Goal: Task Accomplishment & Management: Complete application form

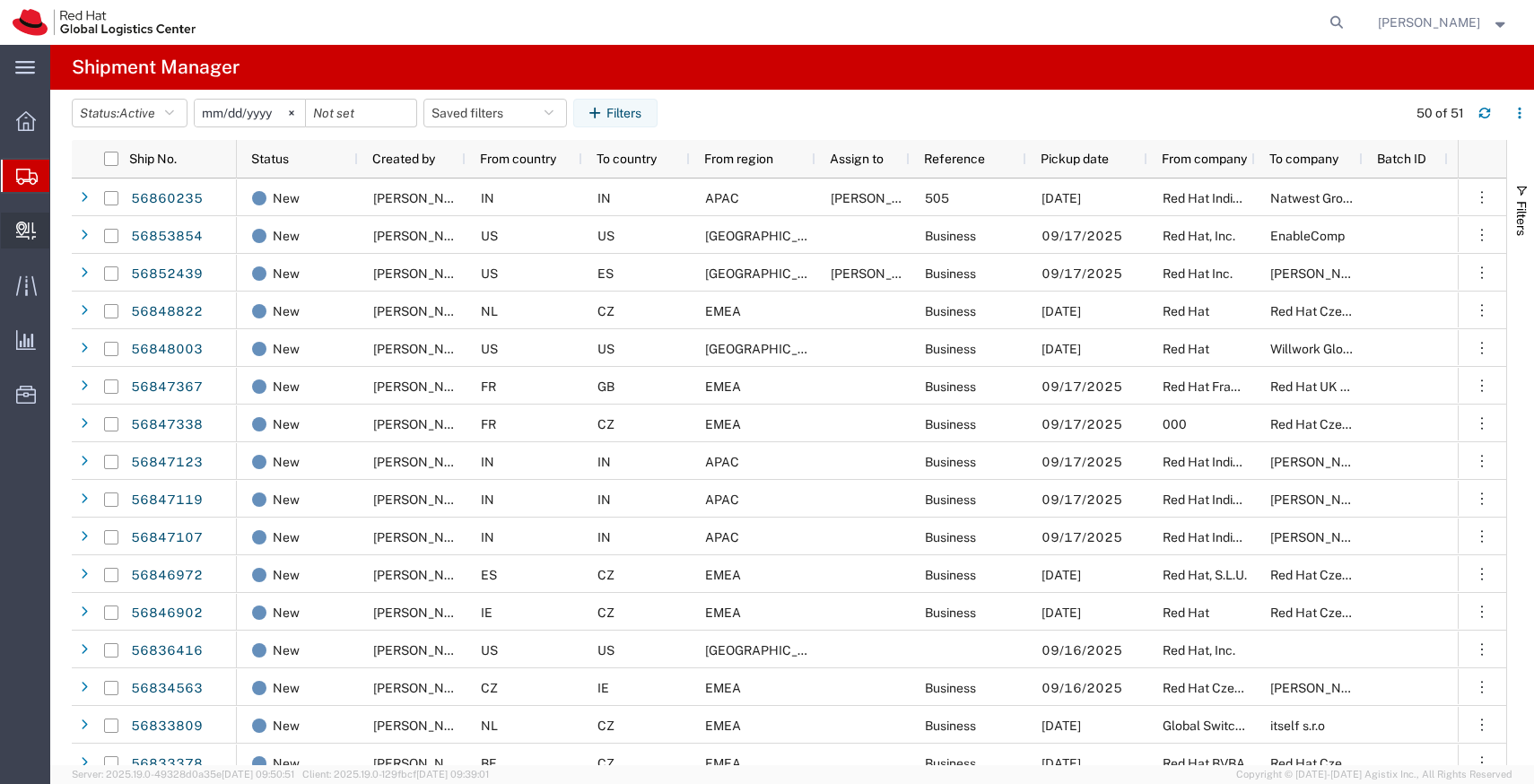
click at [0, 0] on span "Create Delivery" at bounding box center [0, 0] width 0 height 0
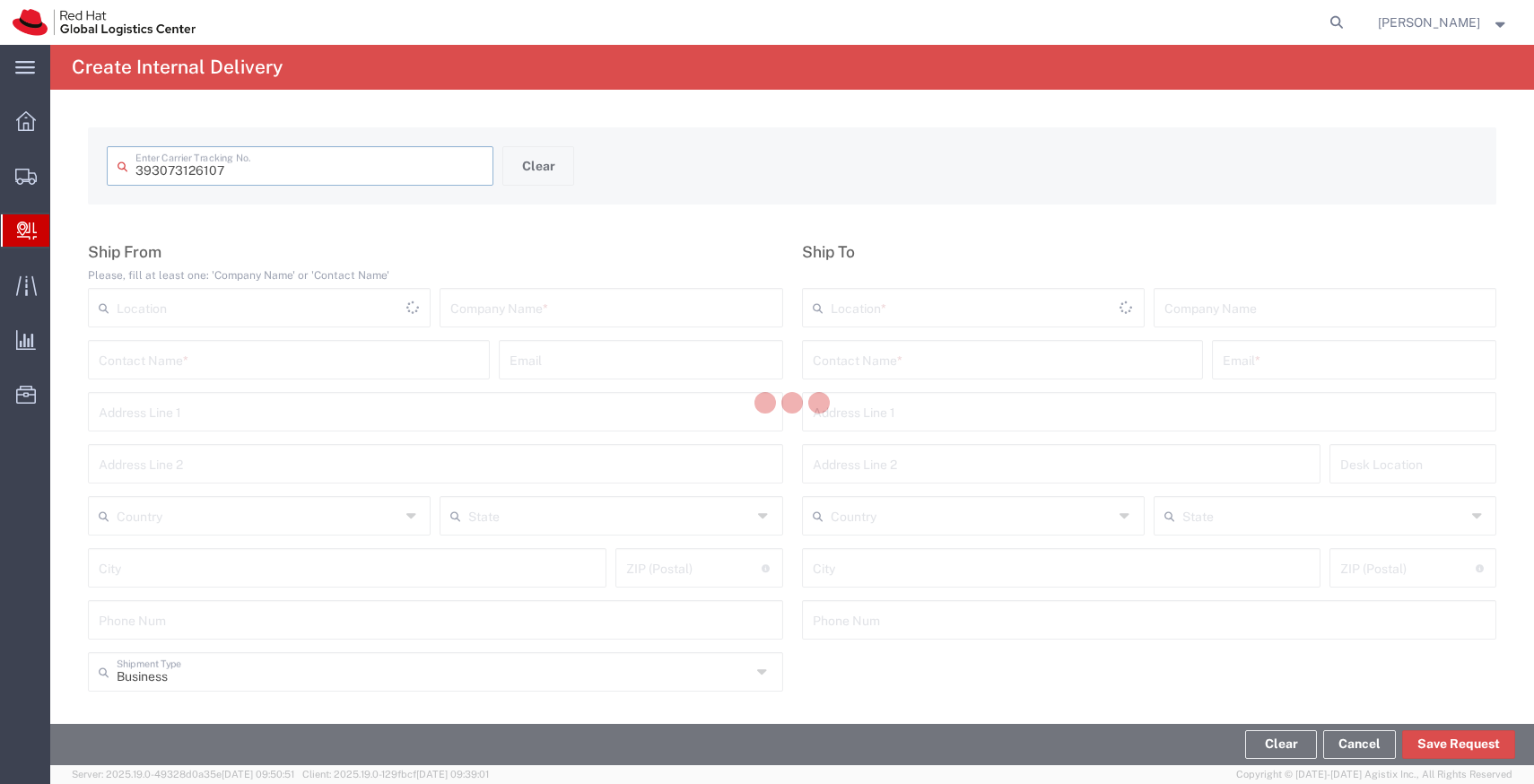
type input "393073126107"
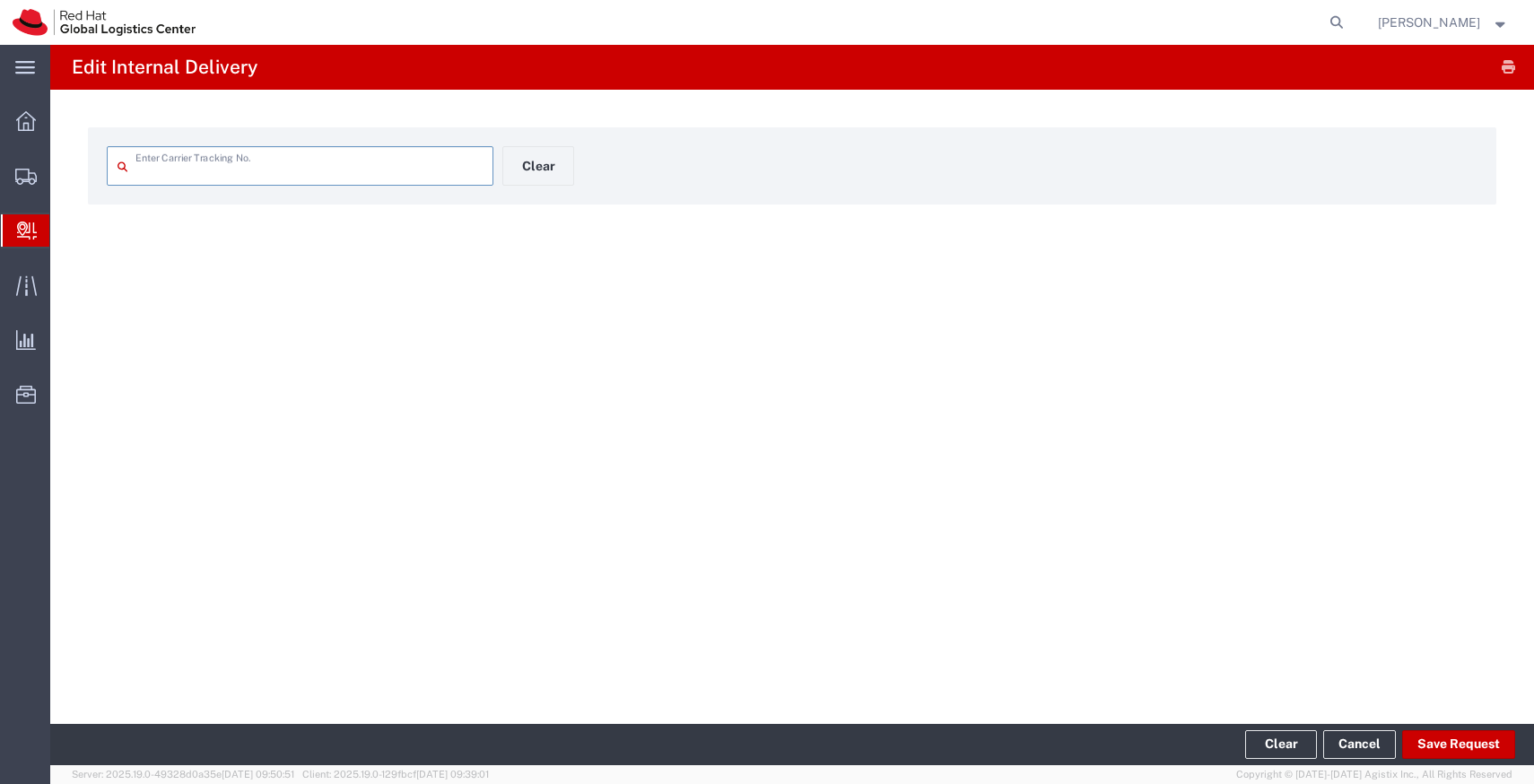
type input "393073126107"
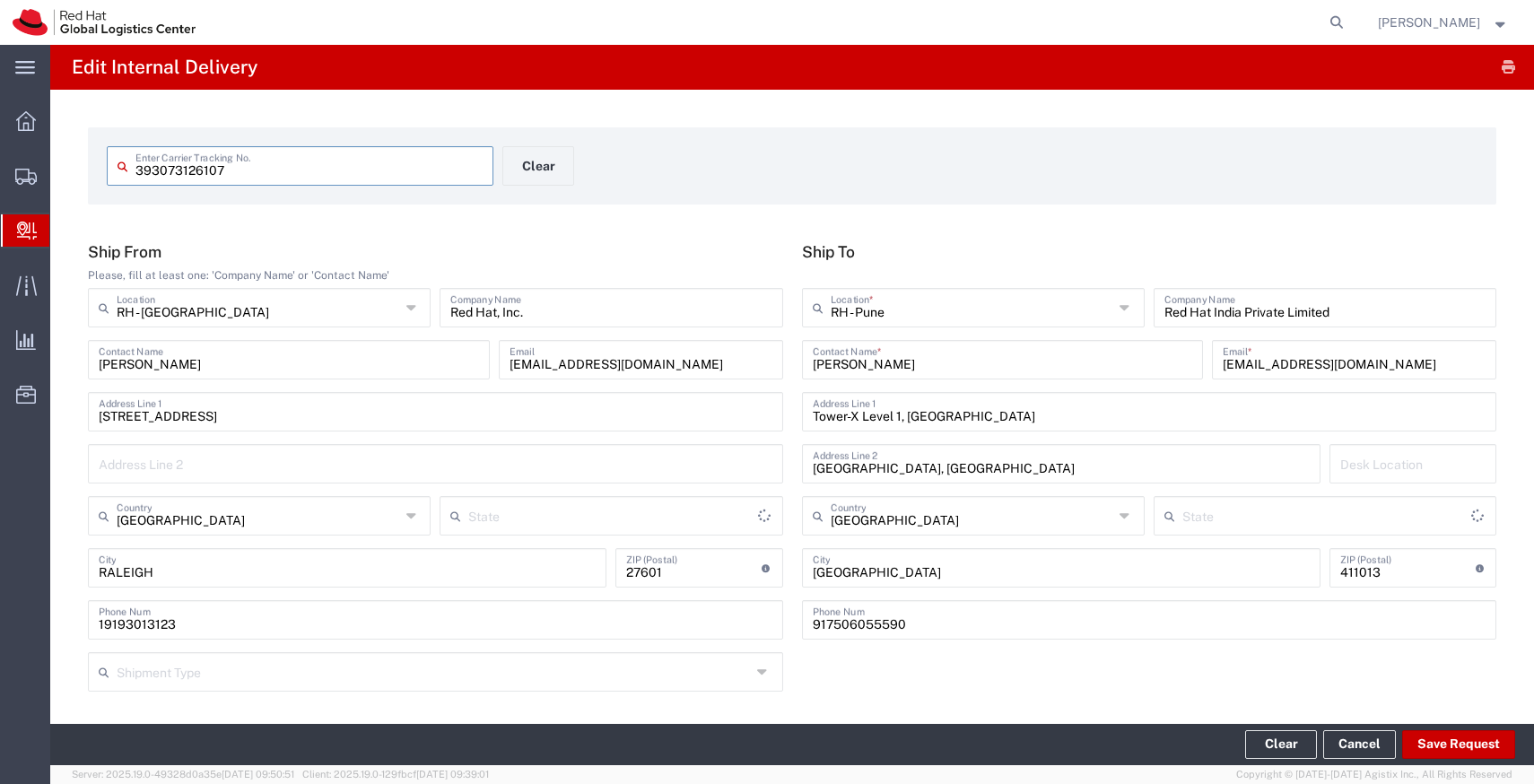
type input "Your Packaging"
type input "North Carolina"
type input "Mahārāshtra"
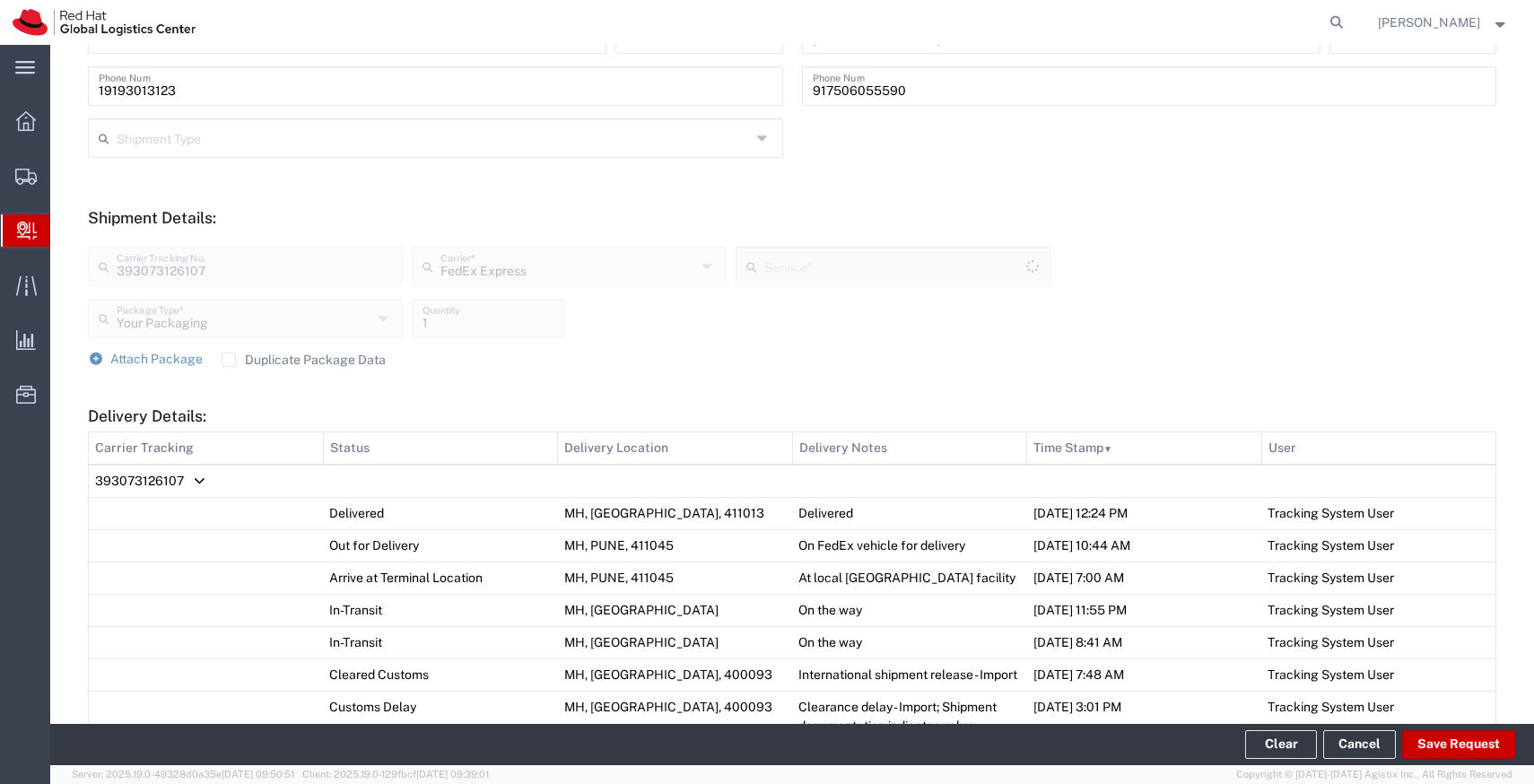
type input "International Economy"
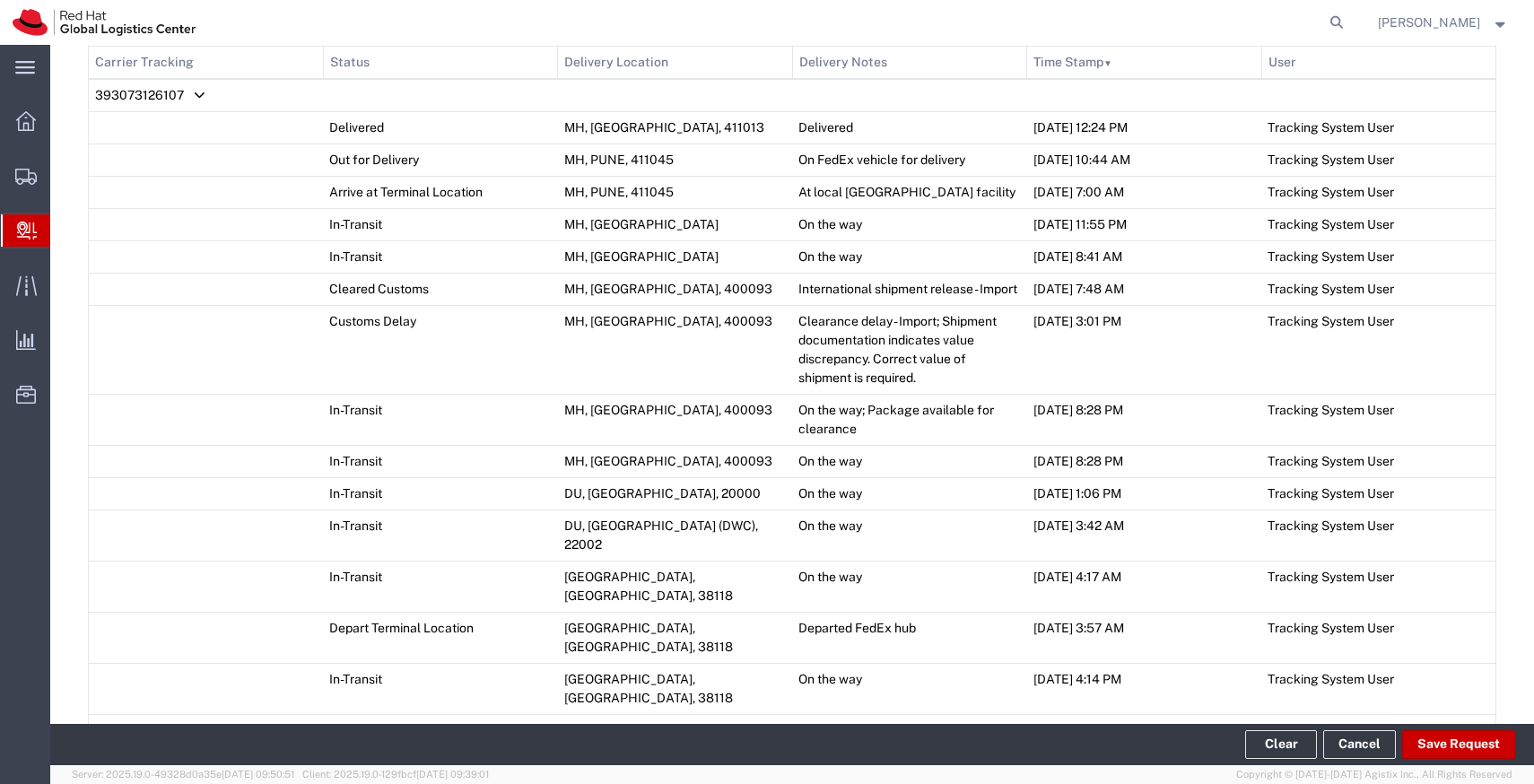
scroll to position [1245, 0]
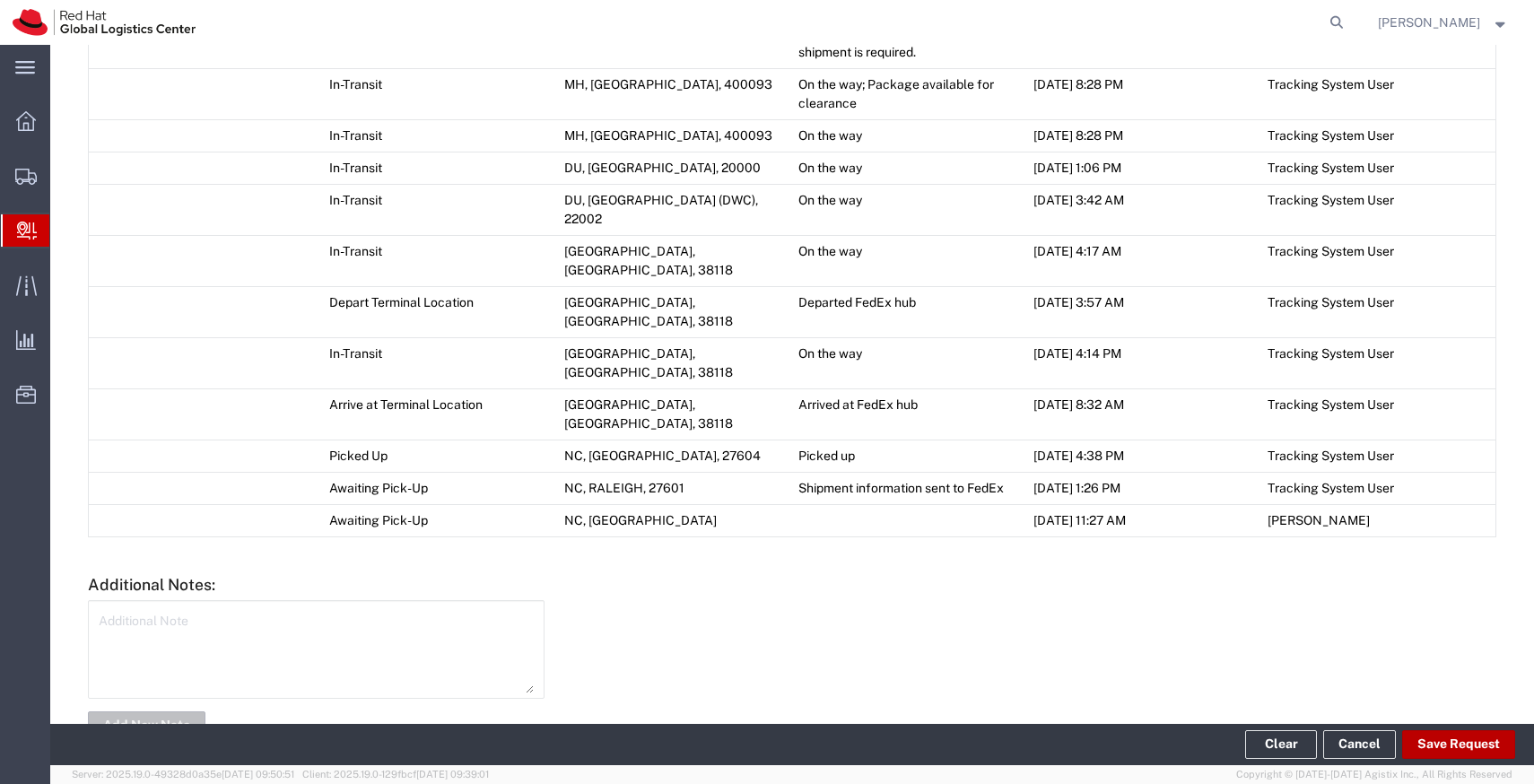
click at [1452, 733] on button "Save Request" at bounding box center [1458, 744] width 113 height 29
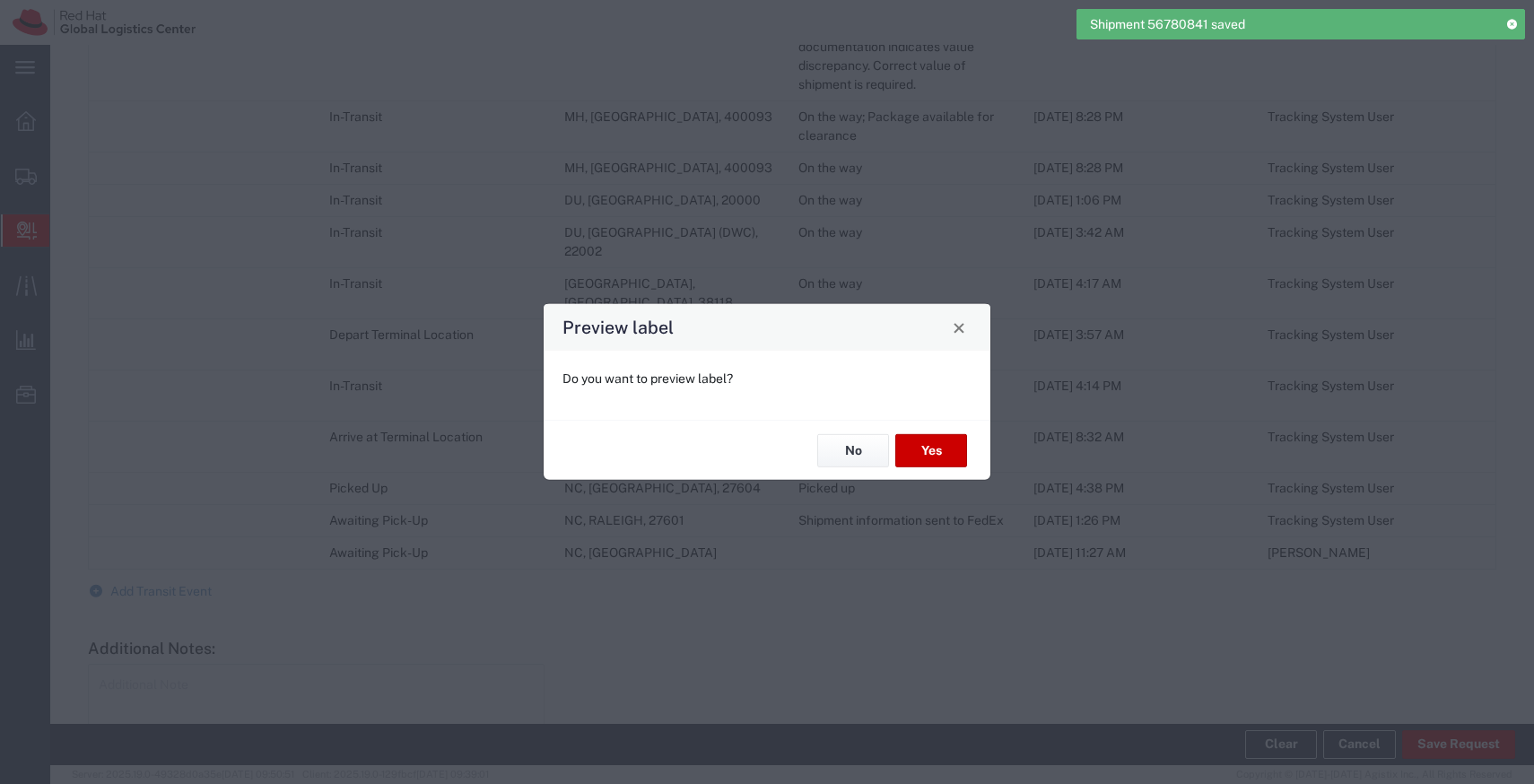
type input "Your Packaging"
type input "International Economy"
click at [862, 463] on button "No" at bounding box center [852, 450] width 71 height 33
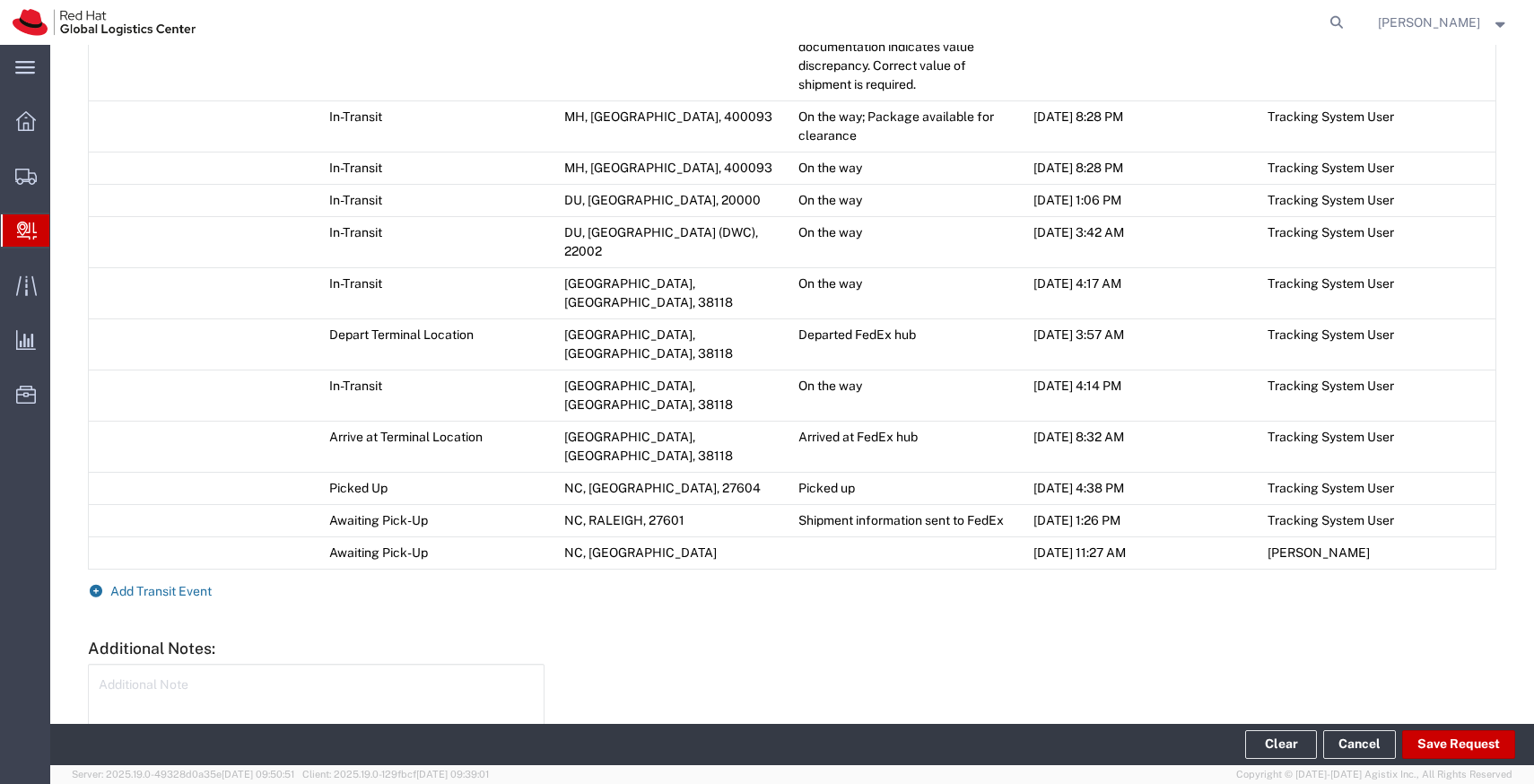
click at [166, 584] on span "Add Transit Event" at bounding box center [161, 591] width 101 height 14
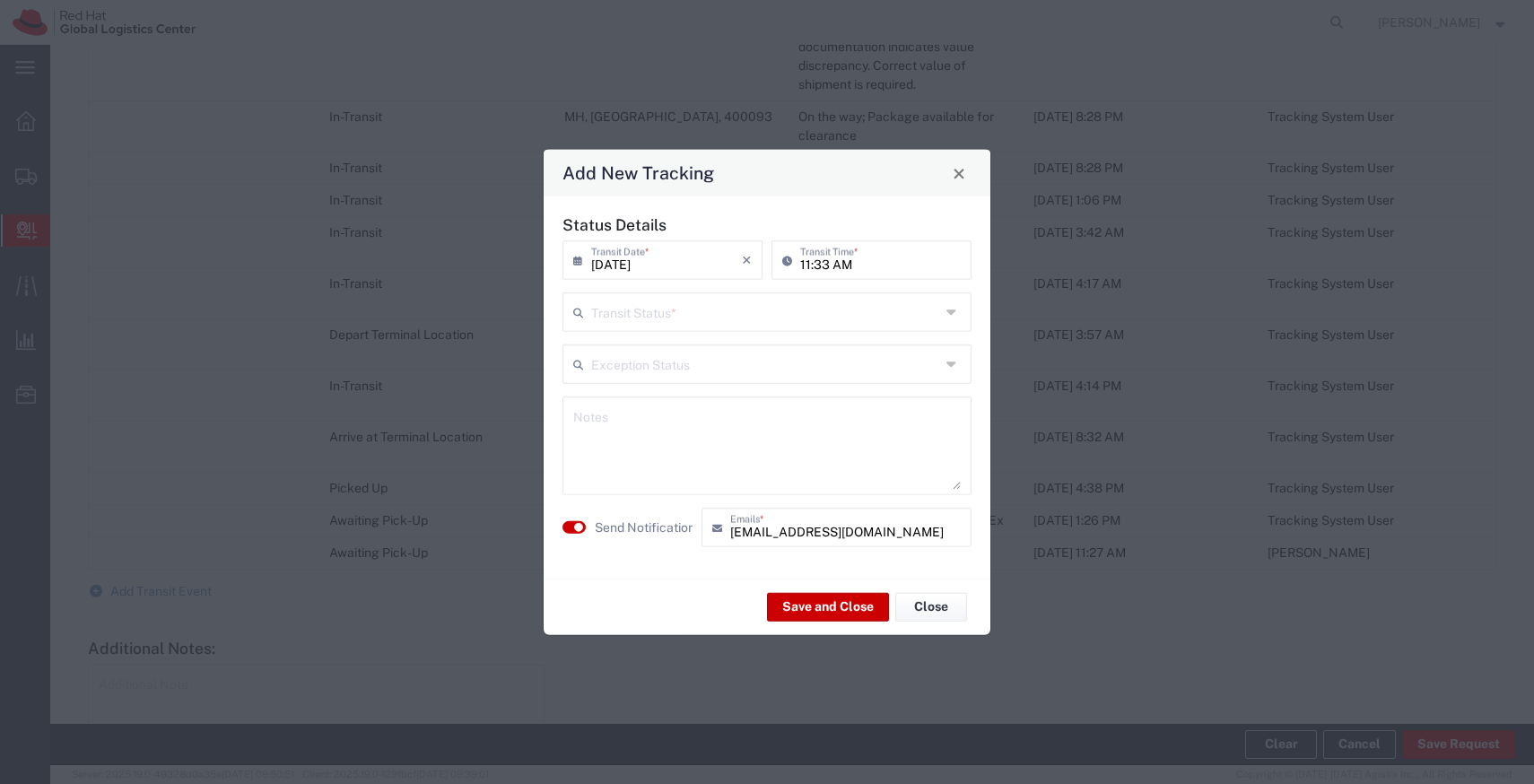
click at [728, 309] on input "text" at bounding box center [766, 310] width 349 height 32
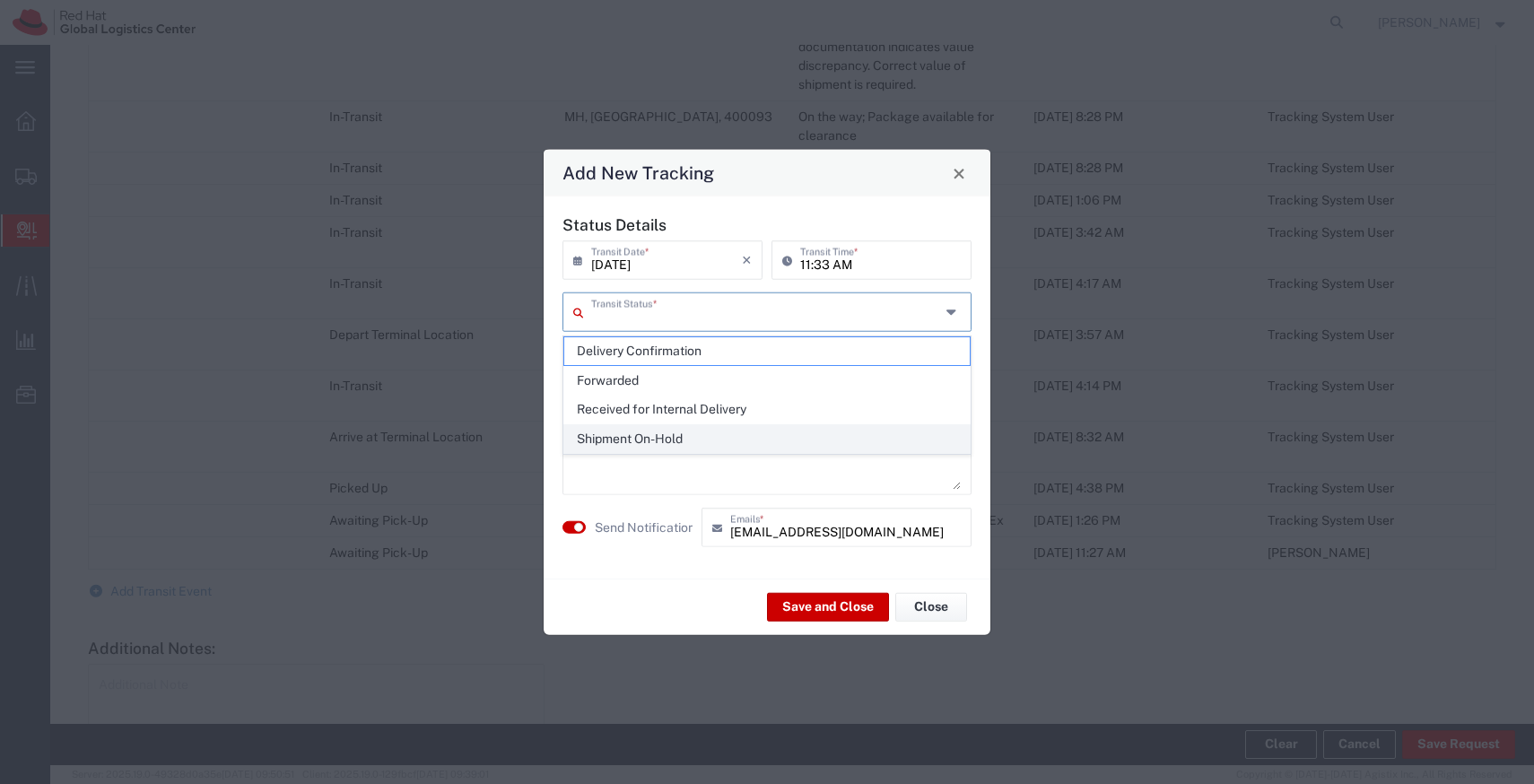
click at [656, 438] on span "Shipment On-Hold" at bounding box center [767, 439] width 405 height 28
type input "Shipment On-Hold"
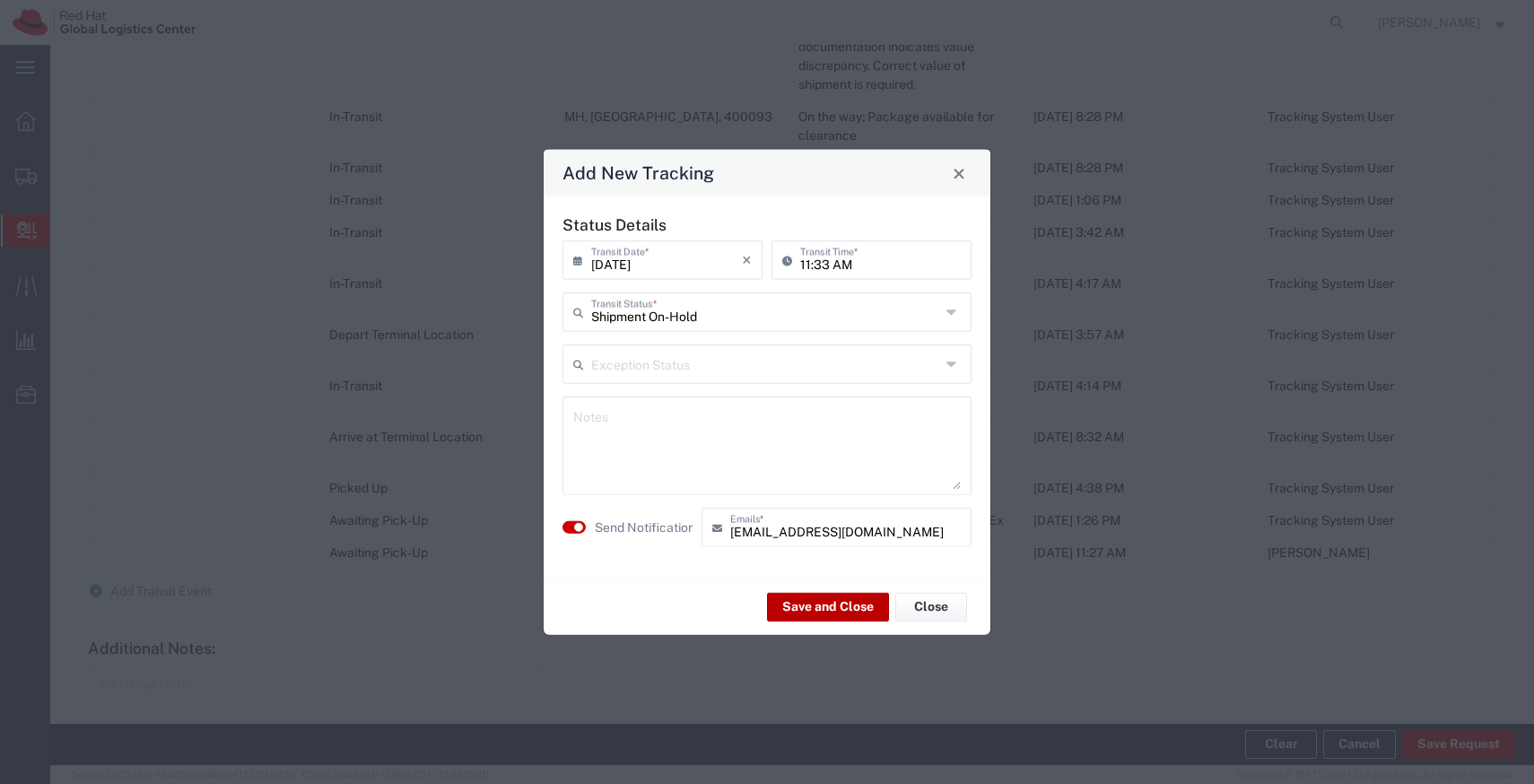
click at [829, 615] on button "Save and Close" at bounding box center [828, 607] width 122 height 29
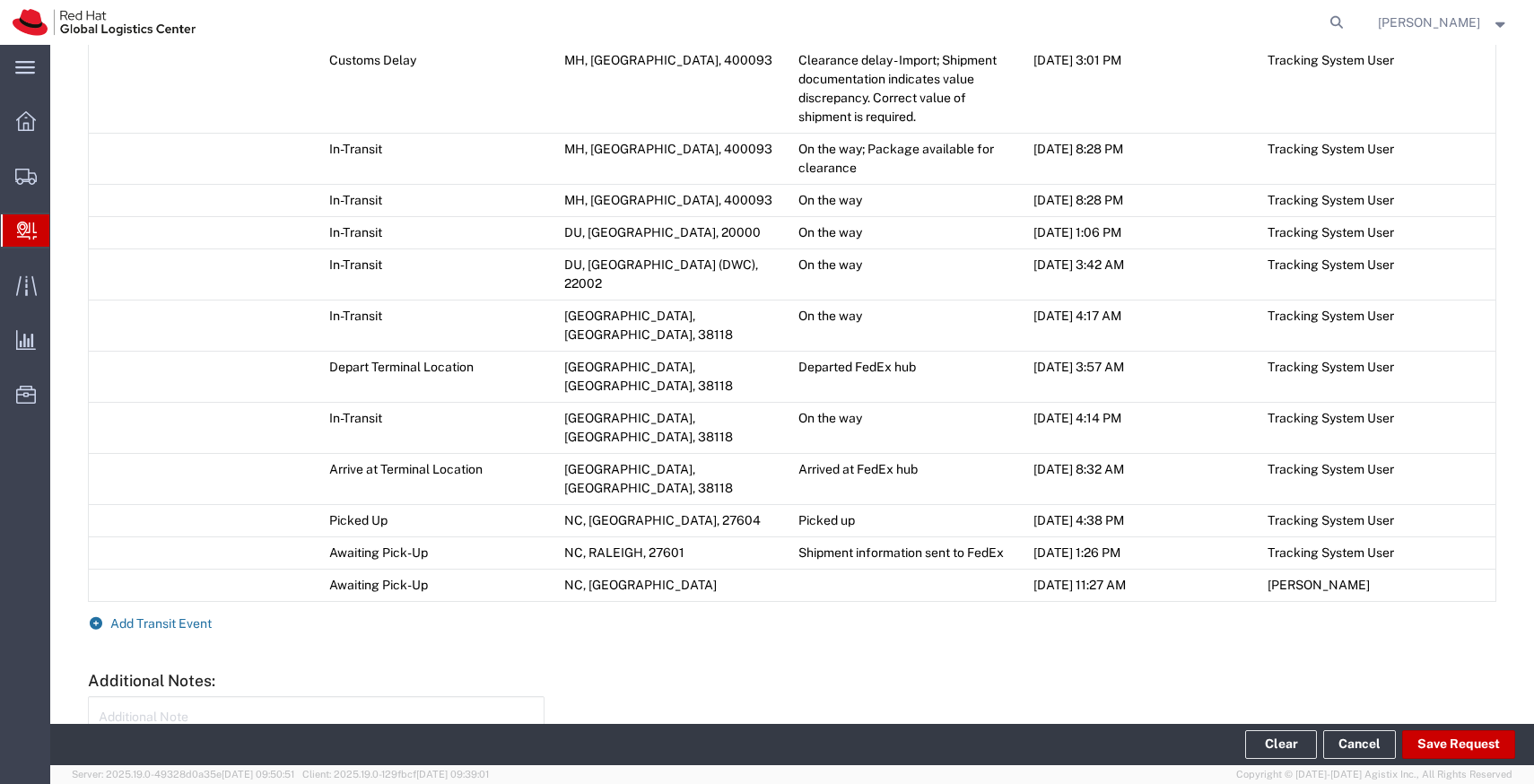
click at [192, 616] on span "Add Transit Event" at bounding box center [161, 623] width 101 height 14
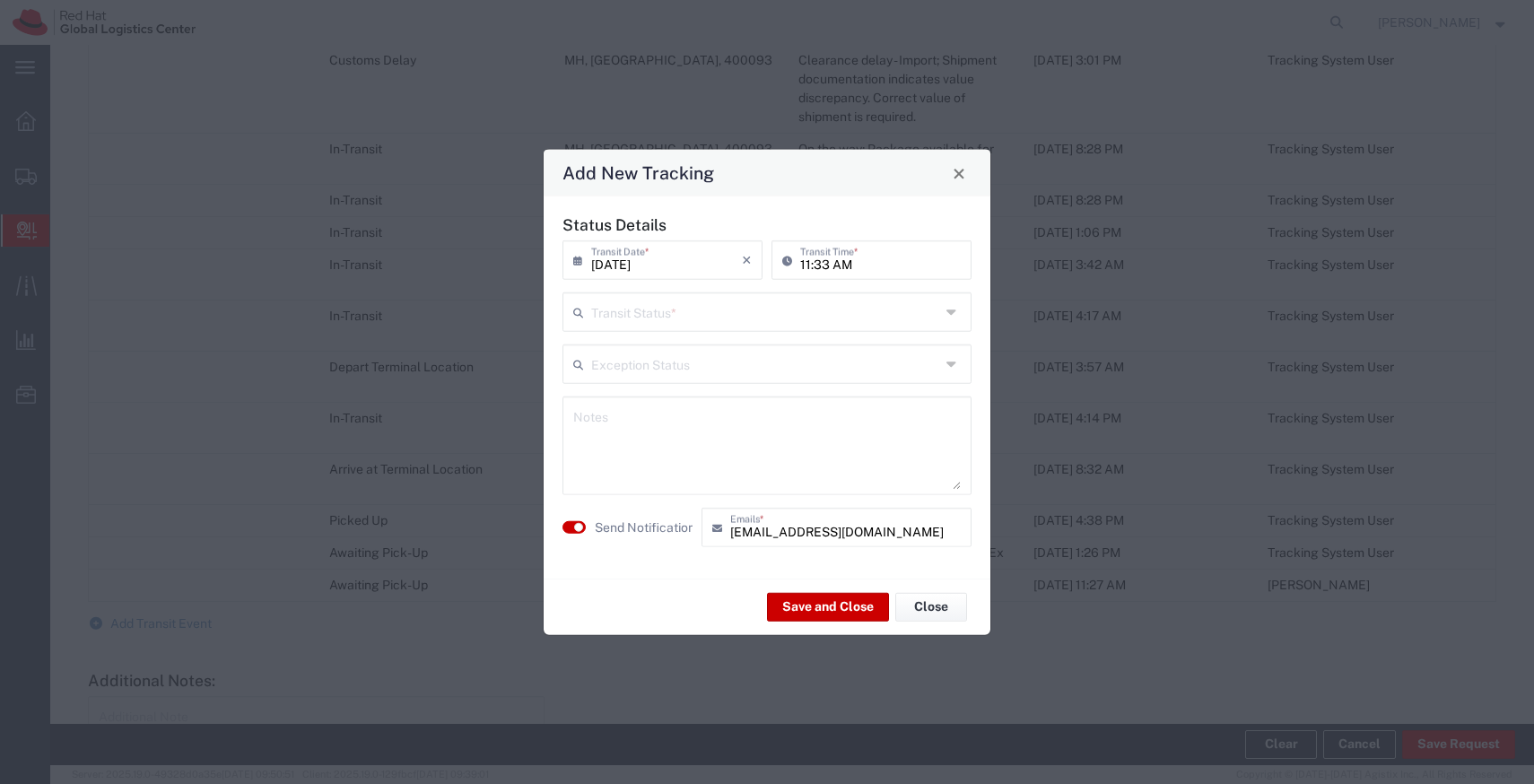
click at [701, 319] on input "text" at bounding box center [766, 310] width 349 height 32
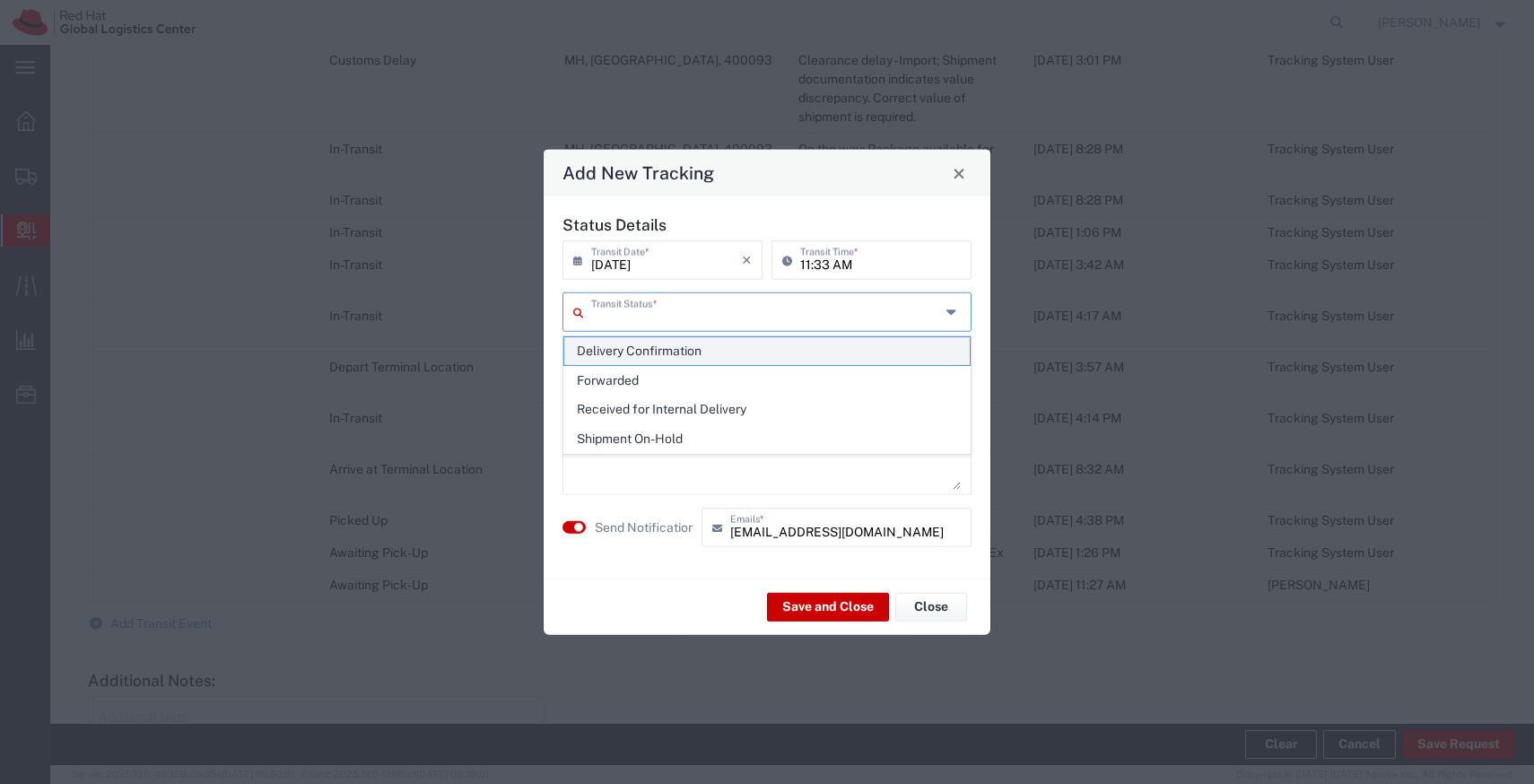
click at [658, 341] on span "Delivery Confirmation" at bounding box center [767, 351] width 405 height 28
type input "Delivery Confirmation"
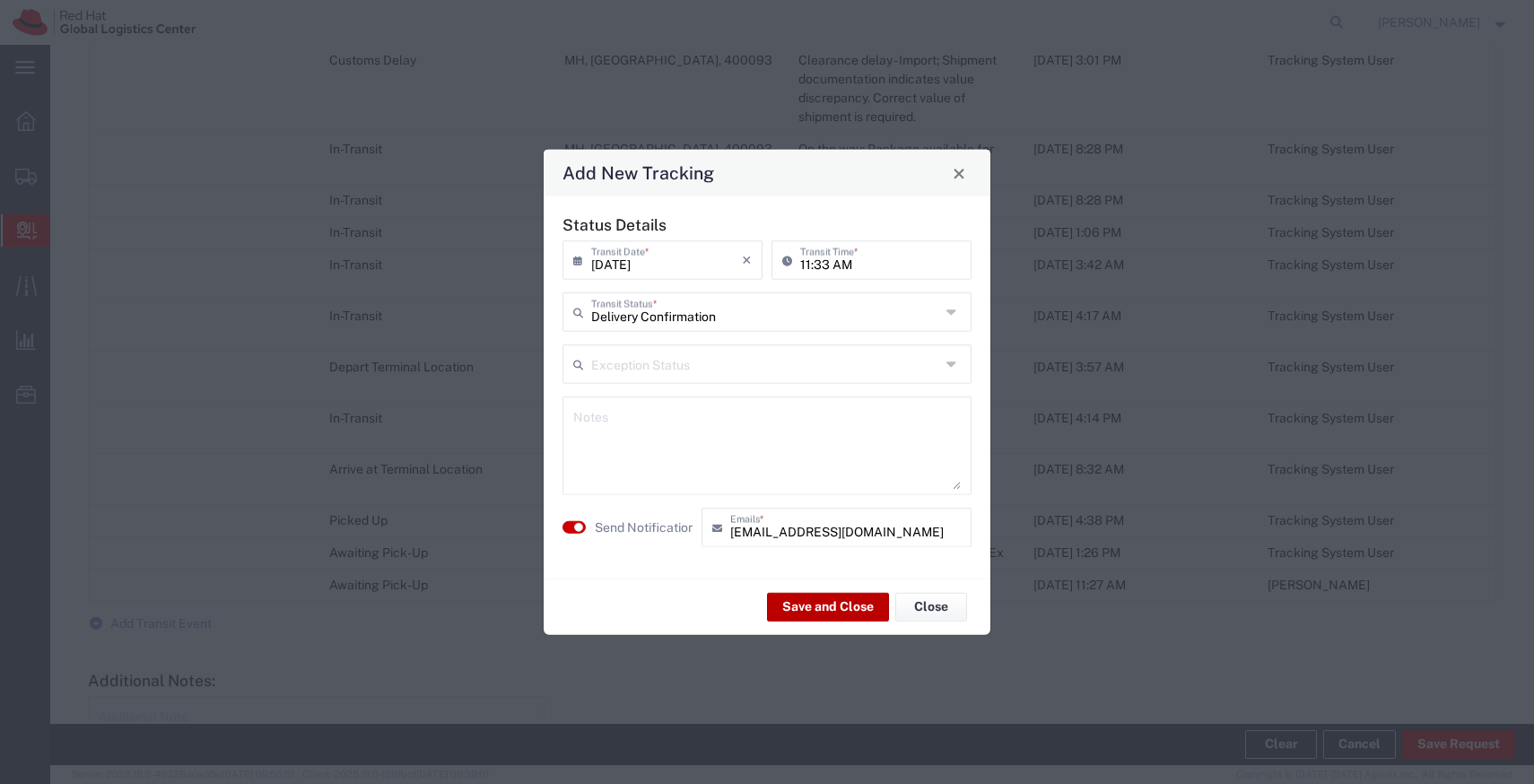
click at [824, 609] on button "Save and Close" at bounding box center [828, 607] width 122 height 29
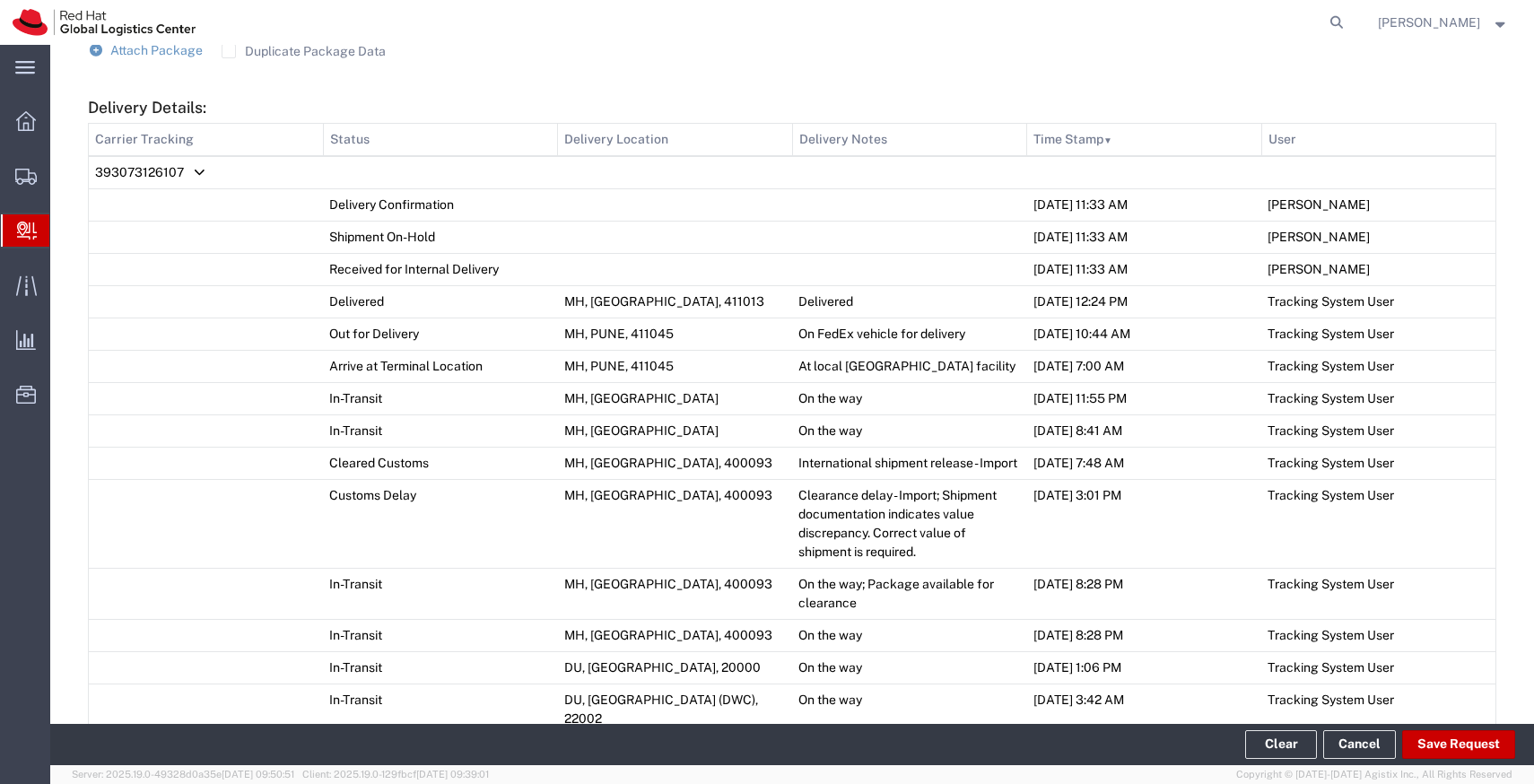
scroll to position [0, 0]
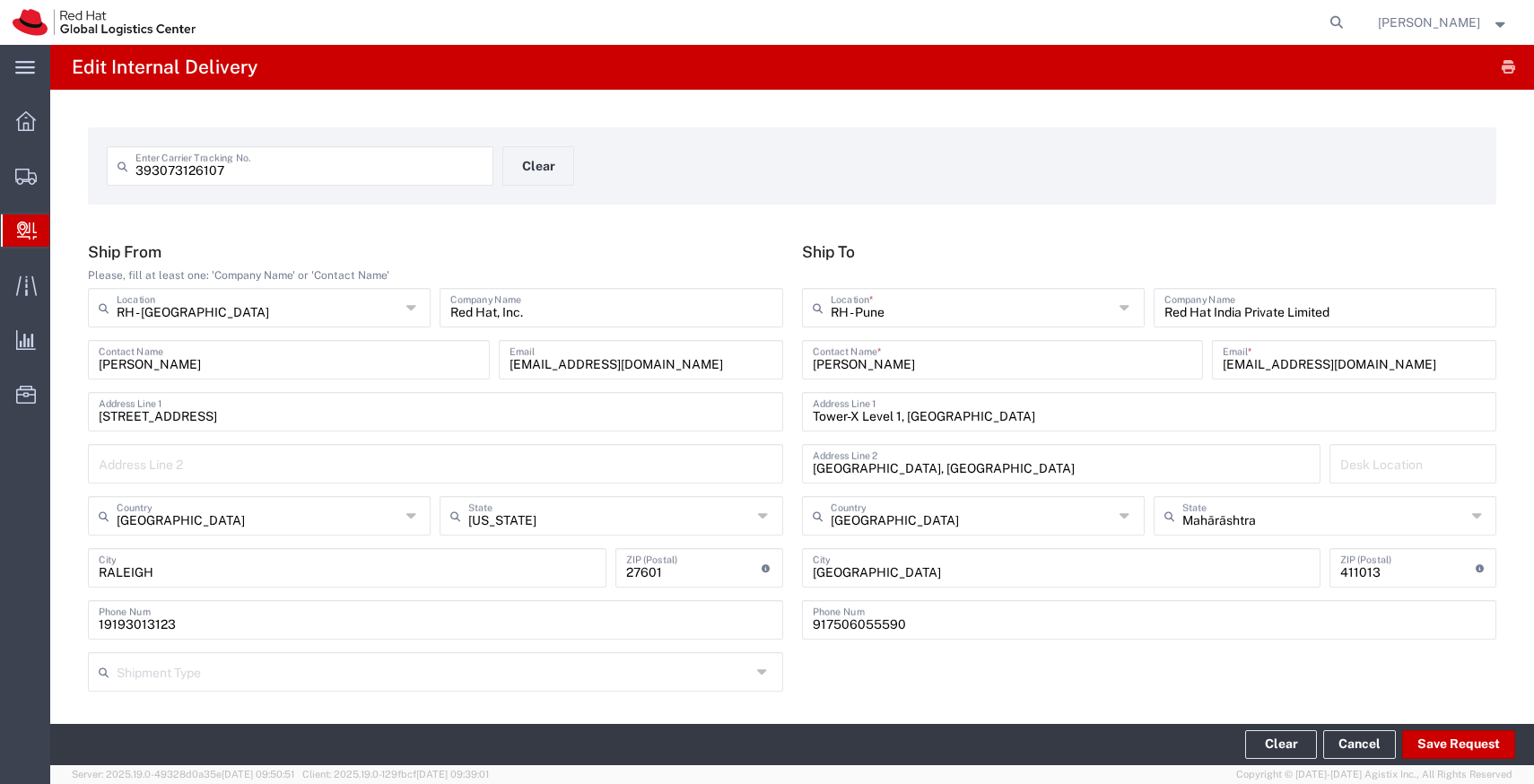
click at [335, 175] on input "393073126107" at bounding box center [309, 165] width 347 height 32
paste input "2714651"
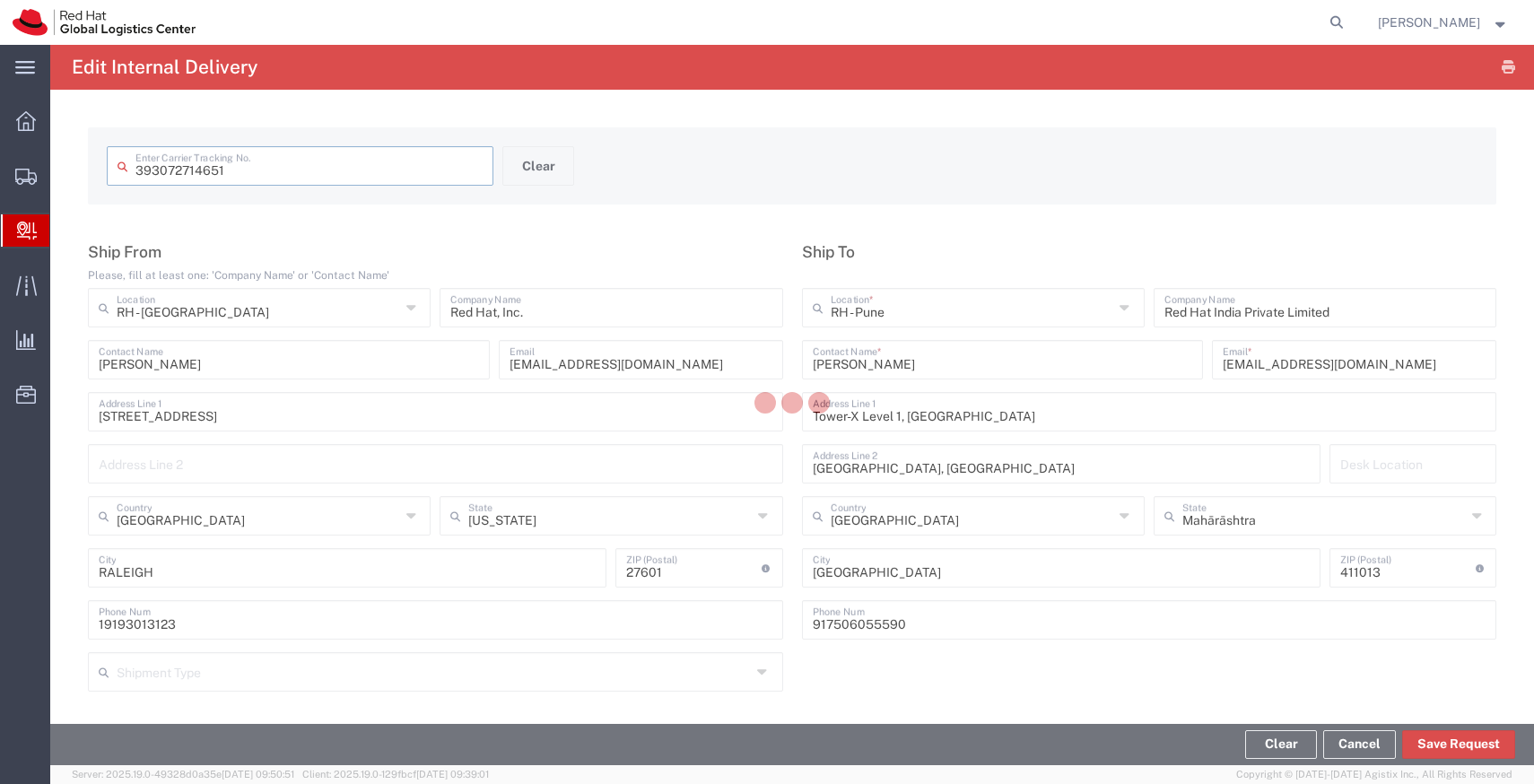
type input "393072714651"
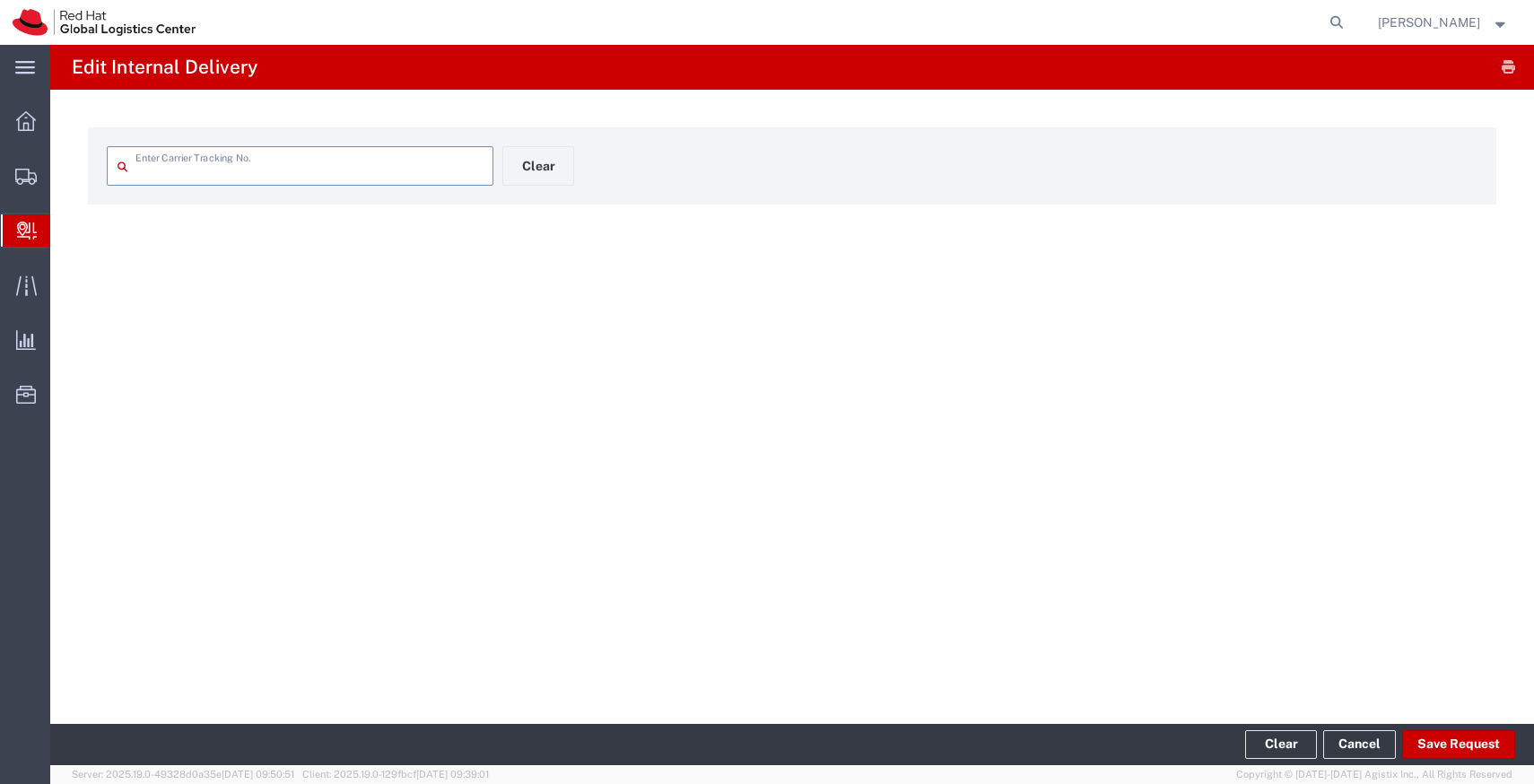
type input "393072714651"
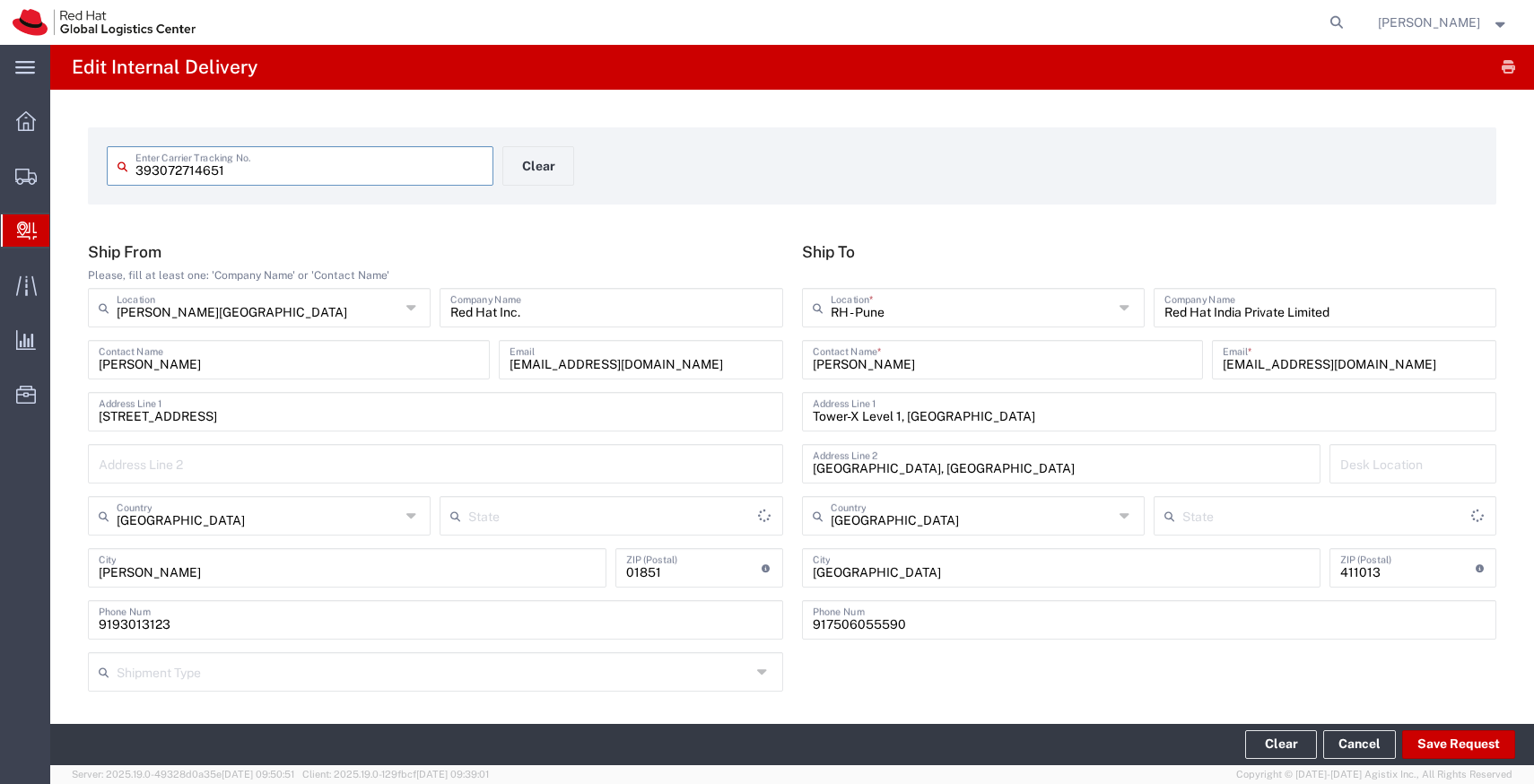
type input "Massachusetts"
type input "Your Packaging"
type input "Mahārāshtra"
type input "International Economy"
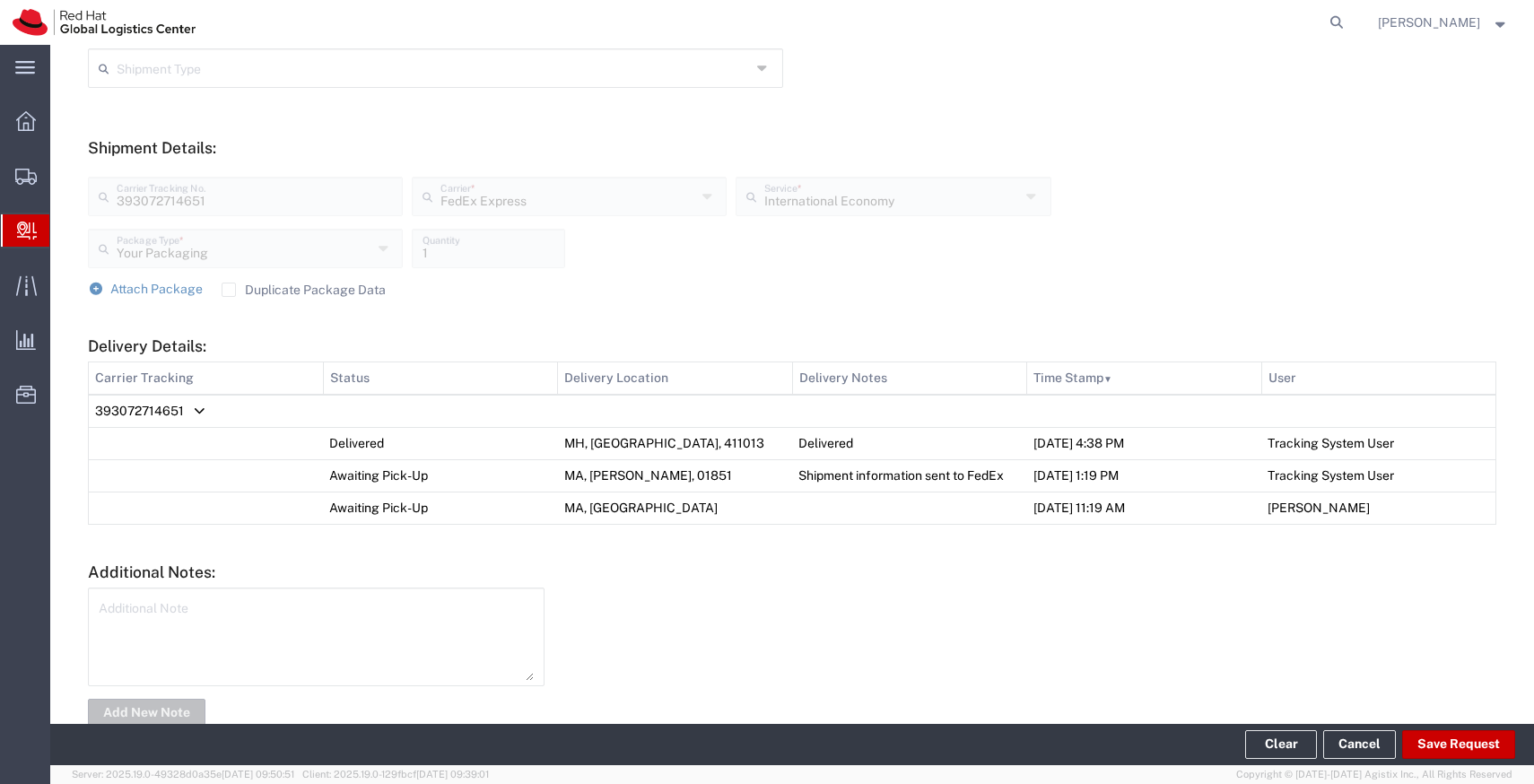
scroll to position [647, 0]
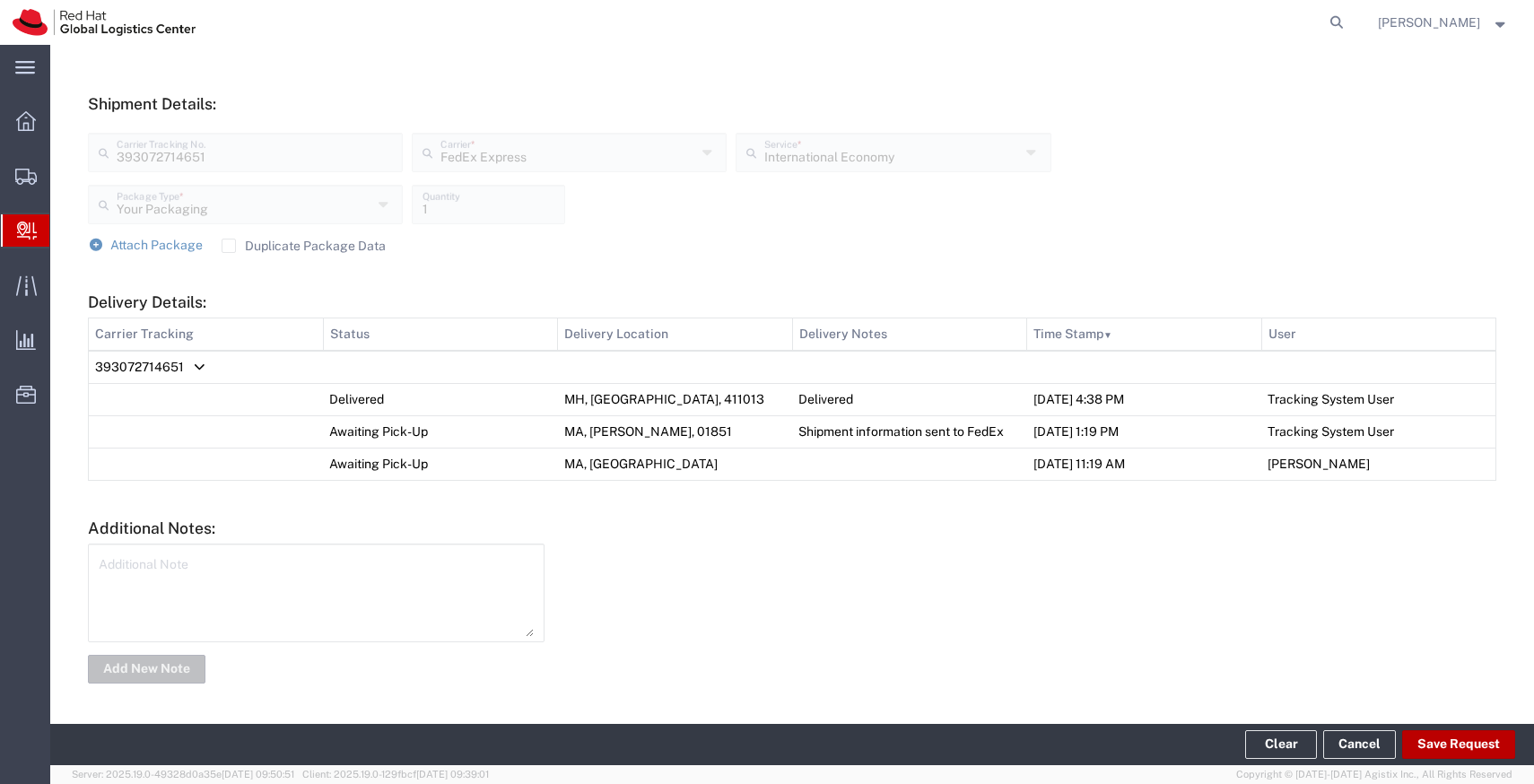
click at [1460, 741] on button "Save Request" at bounding box center [1458, 744] width 113 height 29
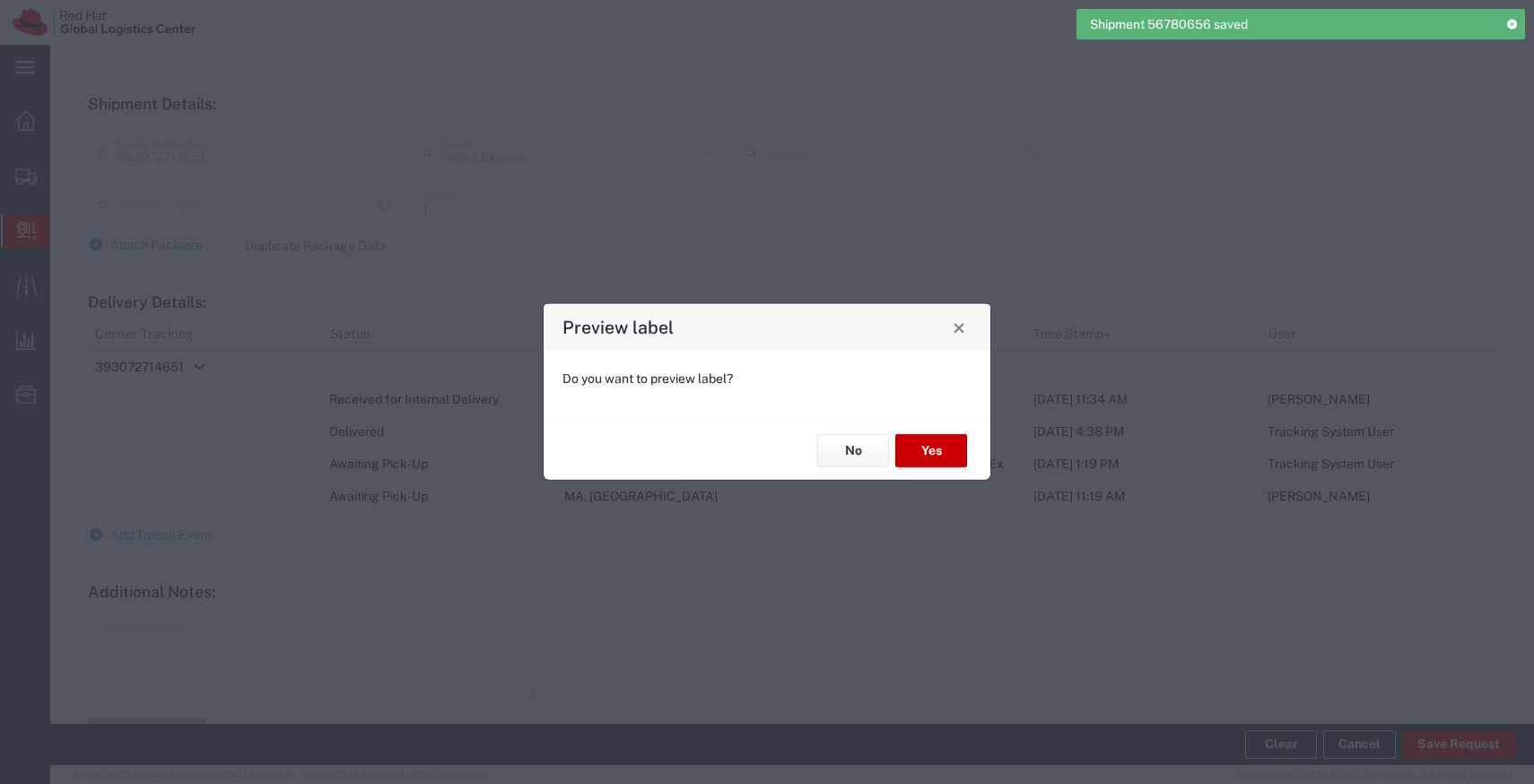
type input "Your Packaging"
type input "International Economy"
click at [832, 450] on button "No" at bounding box center [852, 450] width 71 height 33
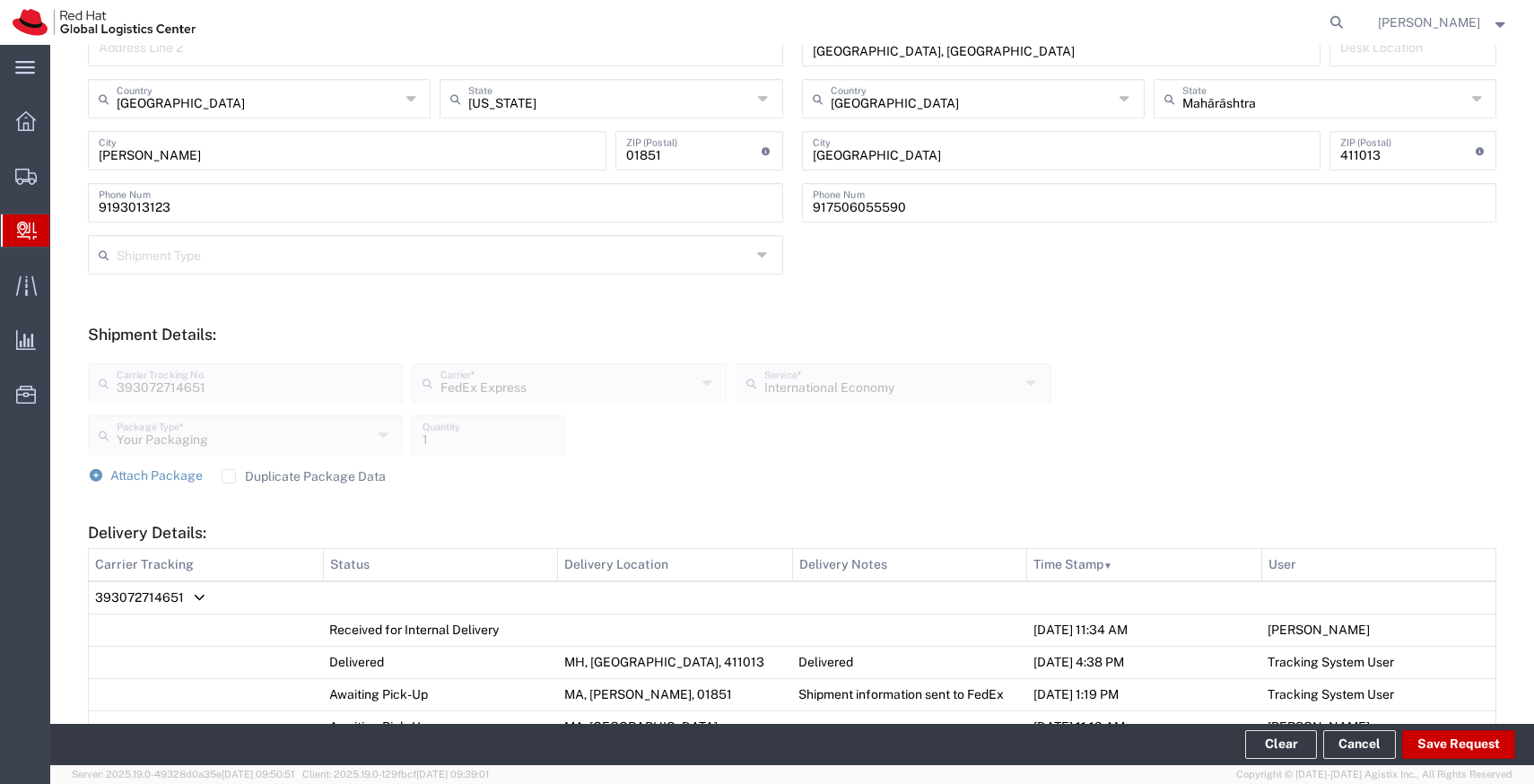
scroll to position [711, 0]
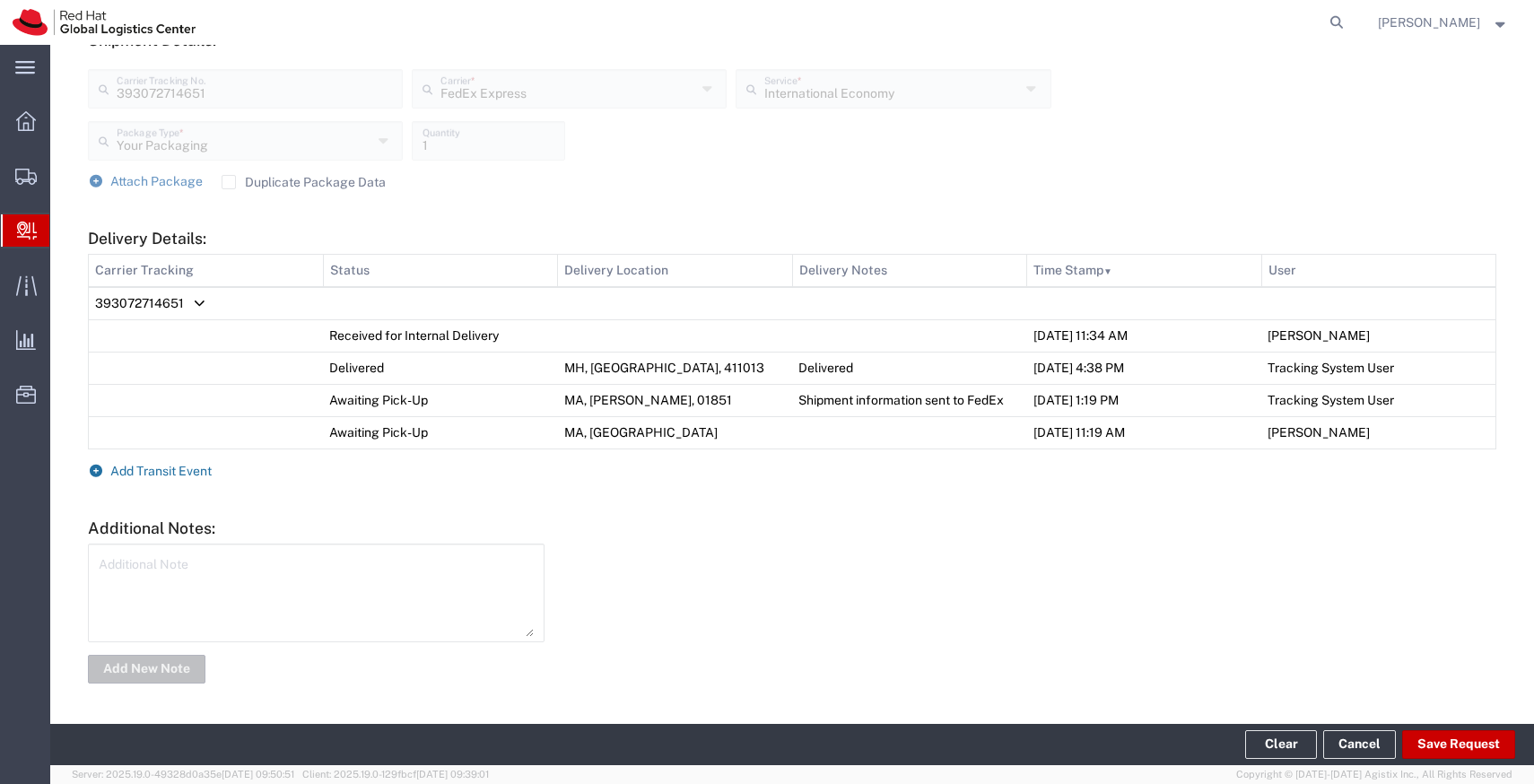
click at [191, 473] on span "Add Transit Event" at bounding box center [161, 471] width 101 height 14
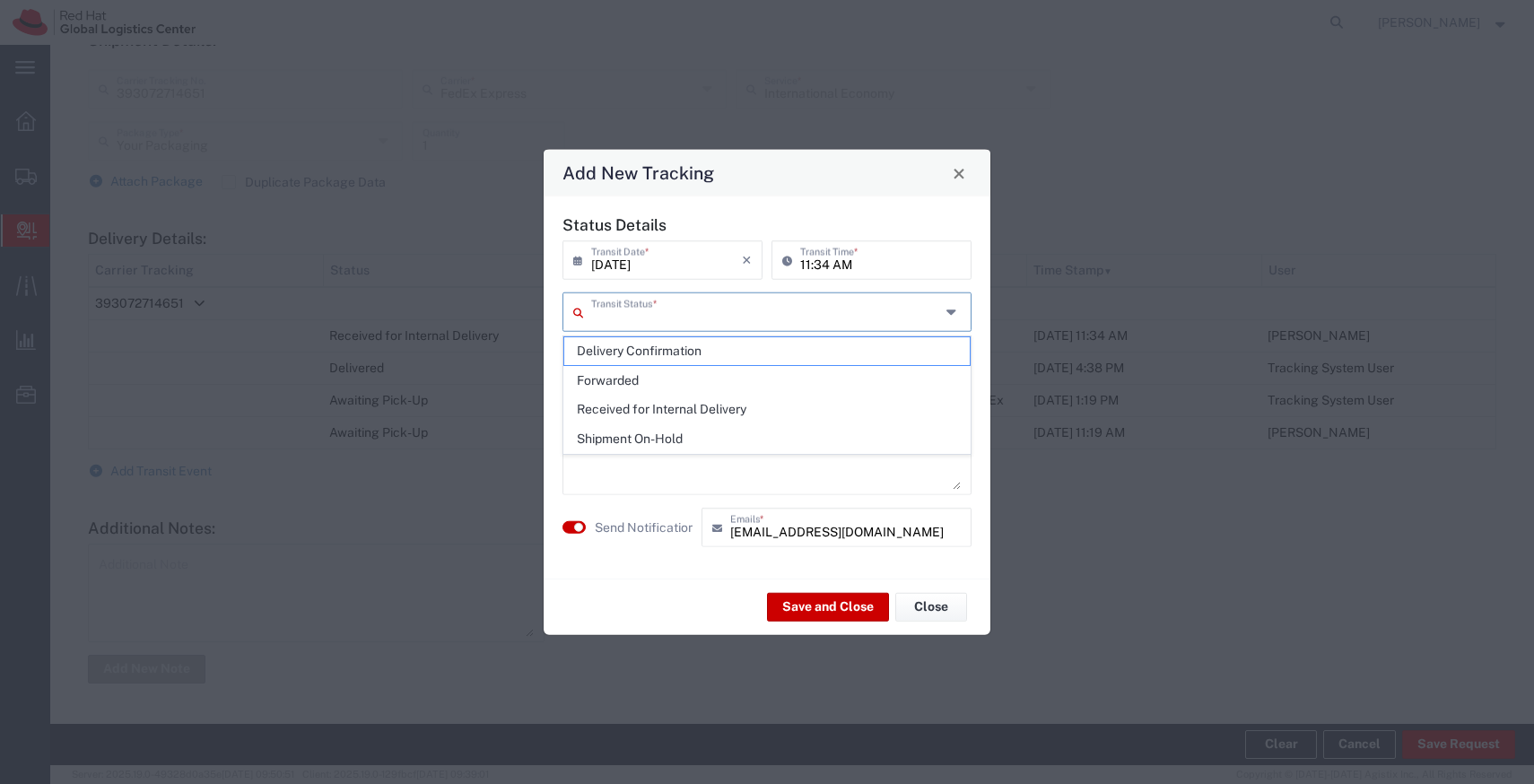
click at [715, 314] on input "text" at bounding box center [766, 310] width 349 height 32
click at [636, 431] on span "Shipment On-Hold" at bounding box center [767, 439] width 405 height 28
type input "Shipment On-Hold"
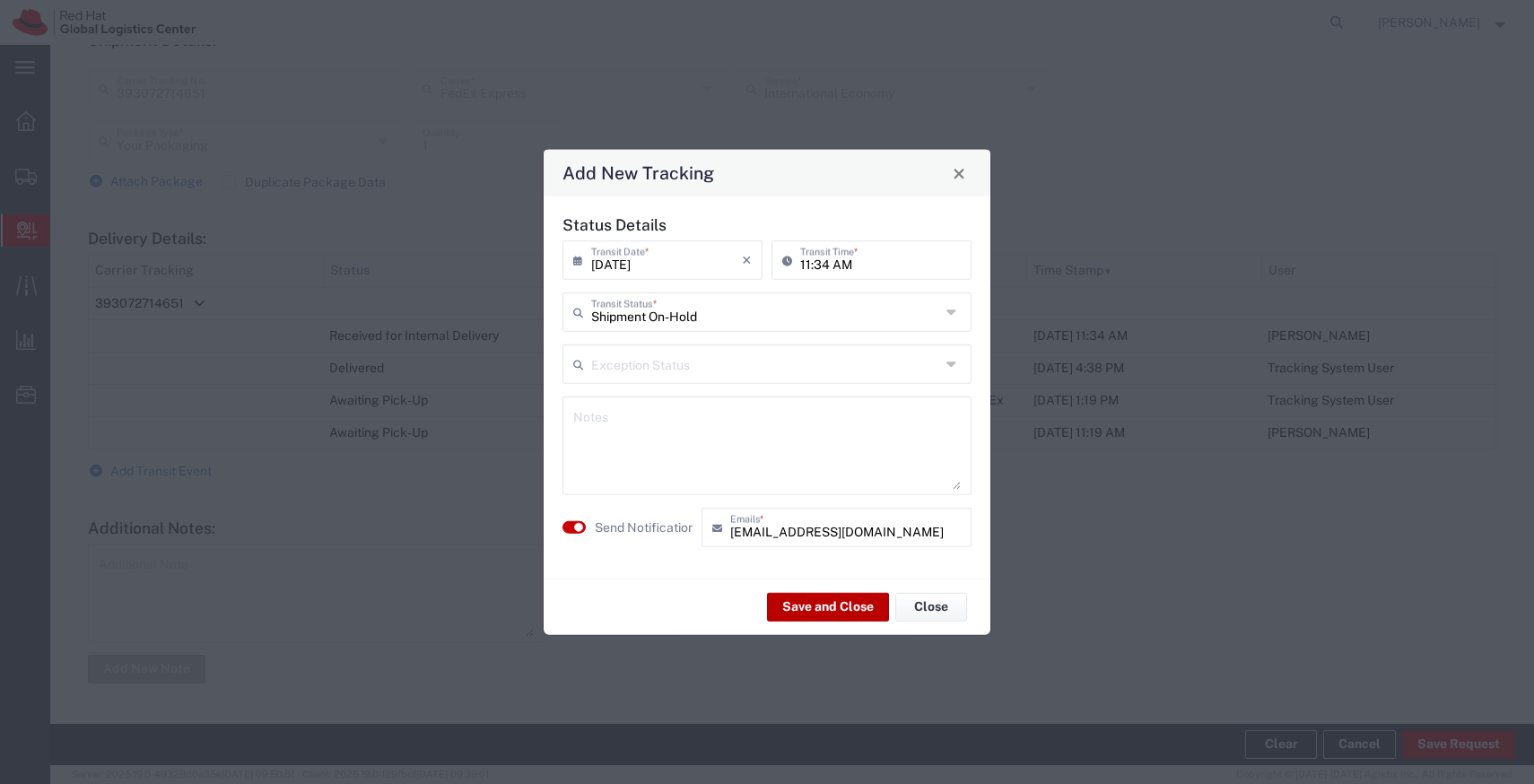
click at [829, 615] on button "Save and Close" at bounding box center [828, 607] width 122 height 29
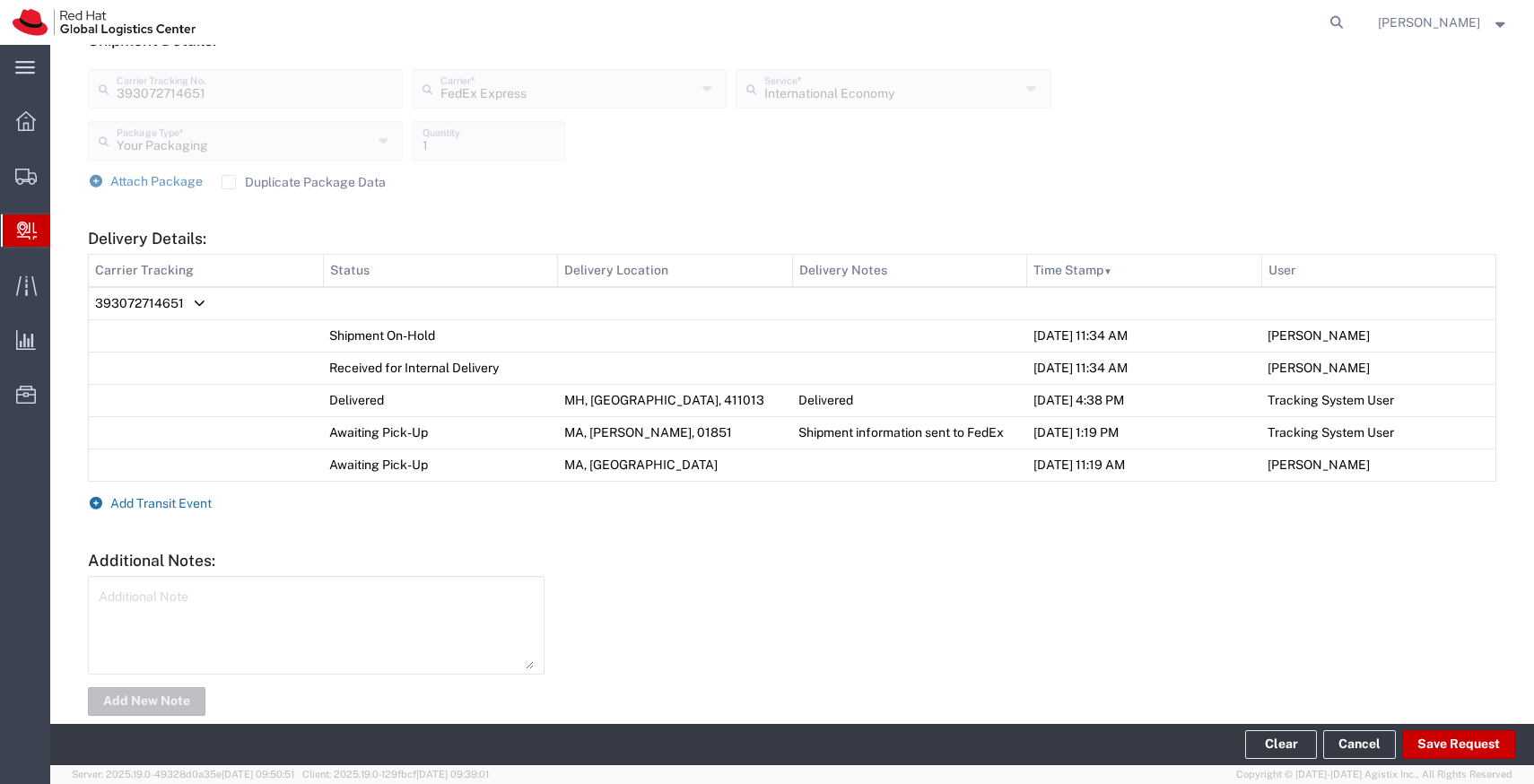
click at [185, 505] on span "Add Transit Event" at bounding box center [161, 503] width 101 height 14
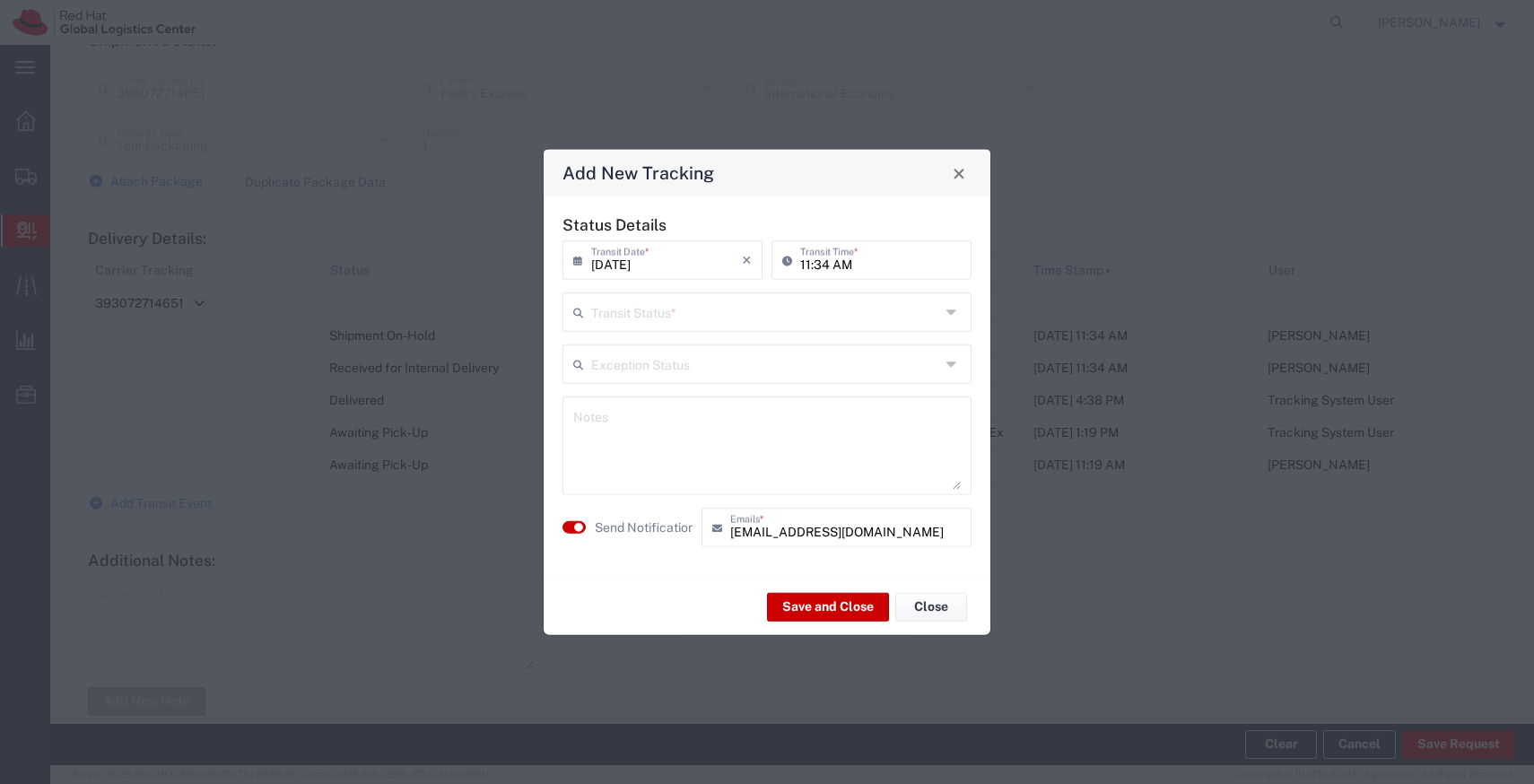
click at [678, 315] on input "text" at bounding box center [766, 310] width 349 height 32
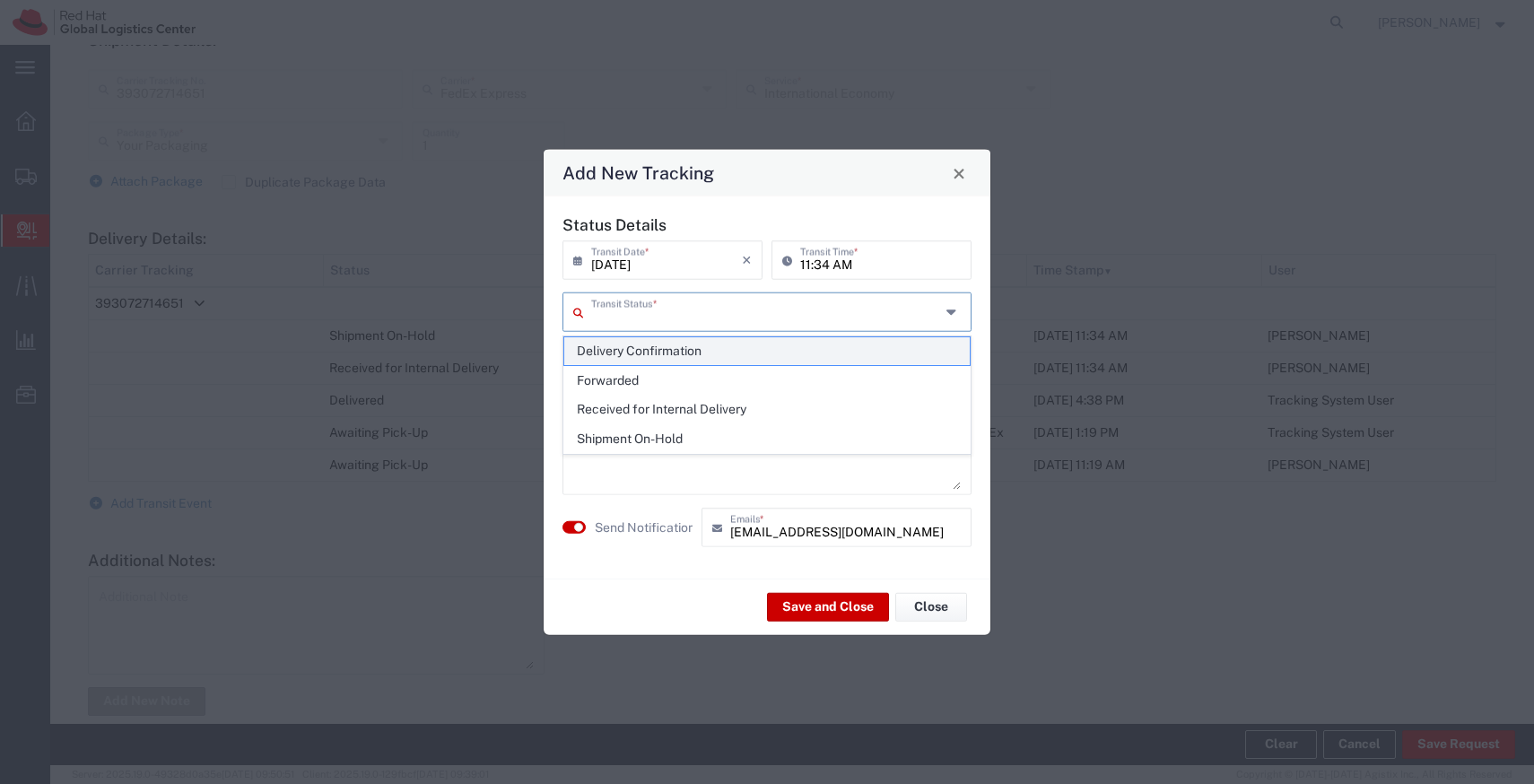
click at [632, 346] on span "Delivery Confirmation" at bounding box center [767, 351] width 405 height 28
type input "Delivery Confirmation"
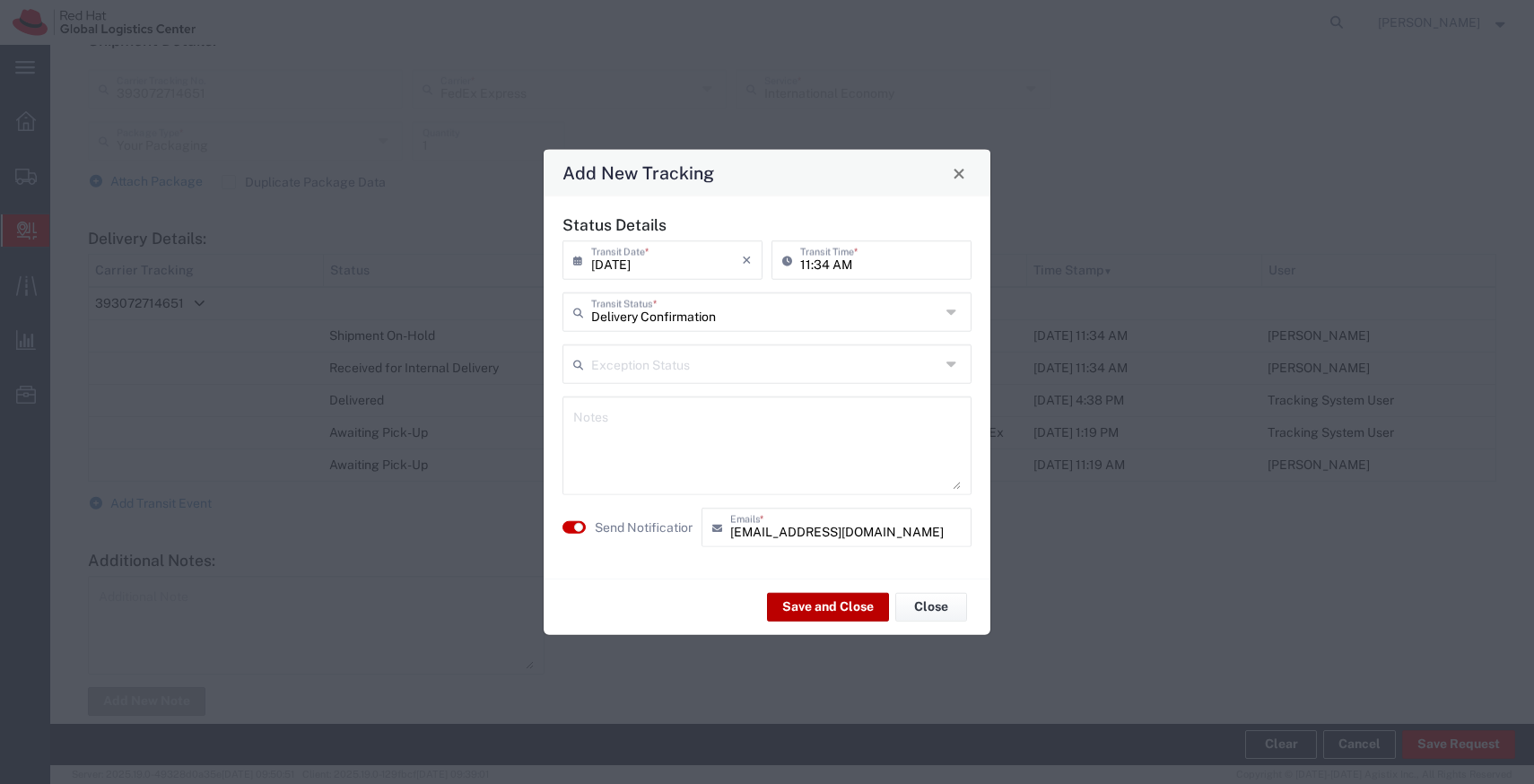
click at [800, 600] on button "Save and Close" at bounding box center [828, 607] width 122 height 29
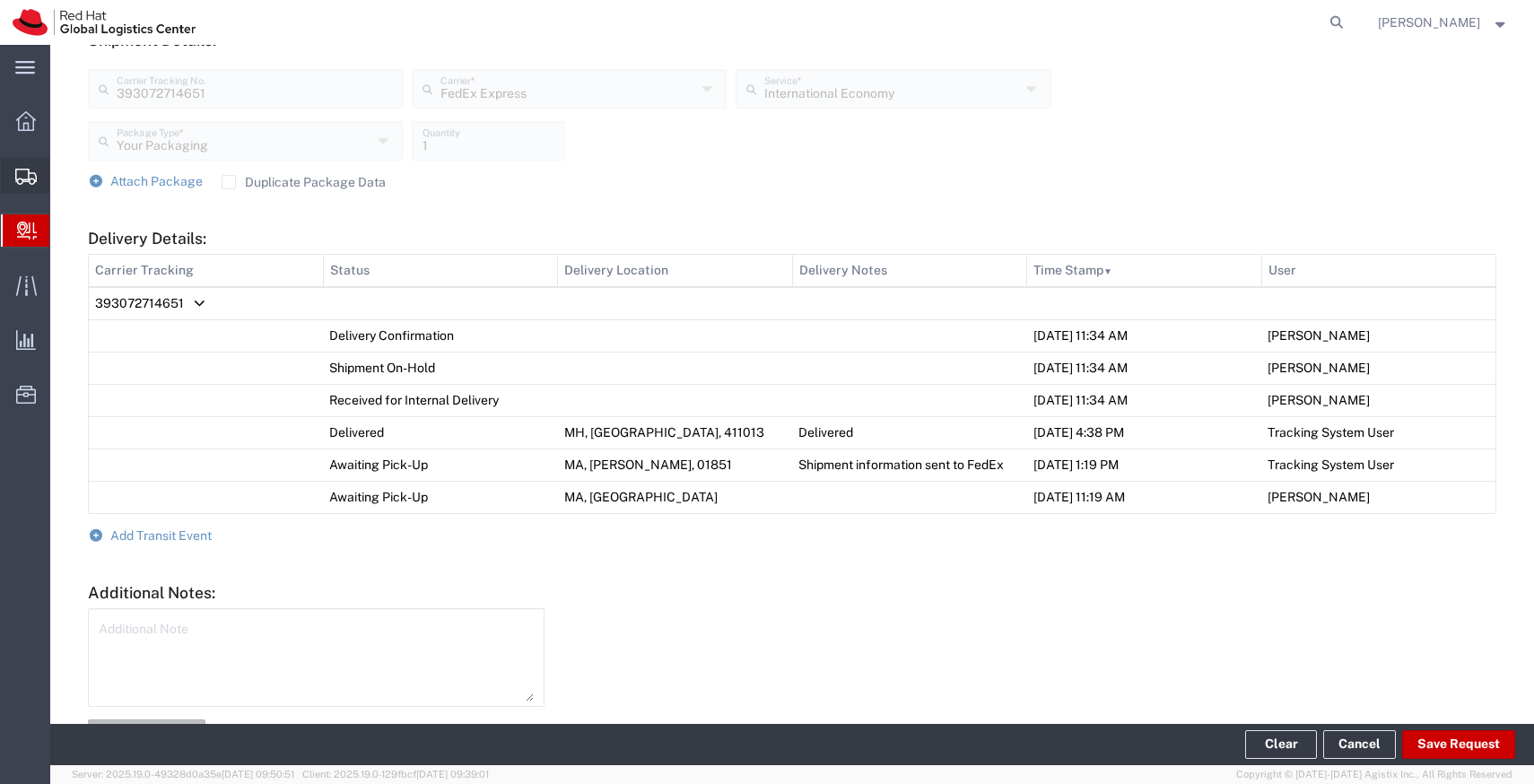
click at [62, 179] on span "Shipments" at bounding box center [56, 176] width 13 height 36
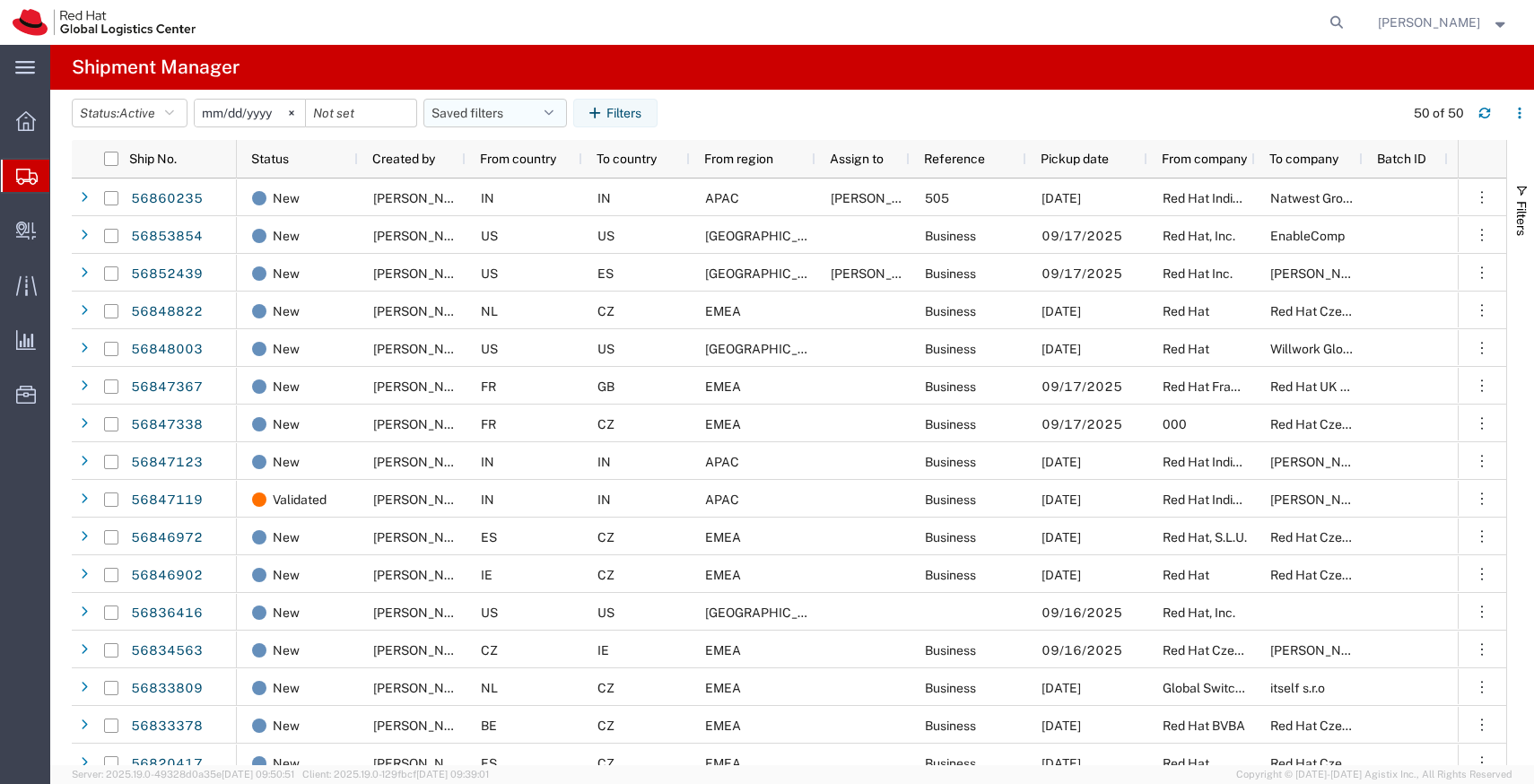
click at [559, 122] on button "Saved filters" at bounding box center [495, 113] width 144 height 29
click at [509, 189] on span "APAC" at bounding box center [544, 191] width 235 height 33
type input "2023-12-07"
type input "2030-12-31"
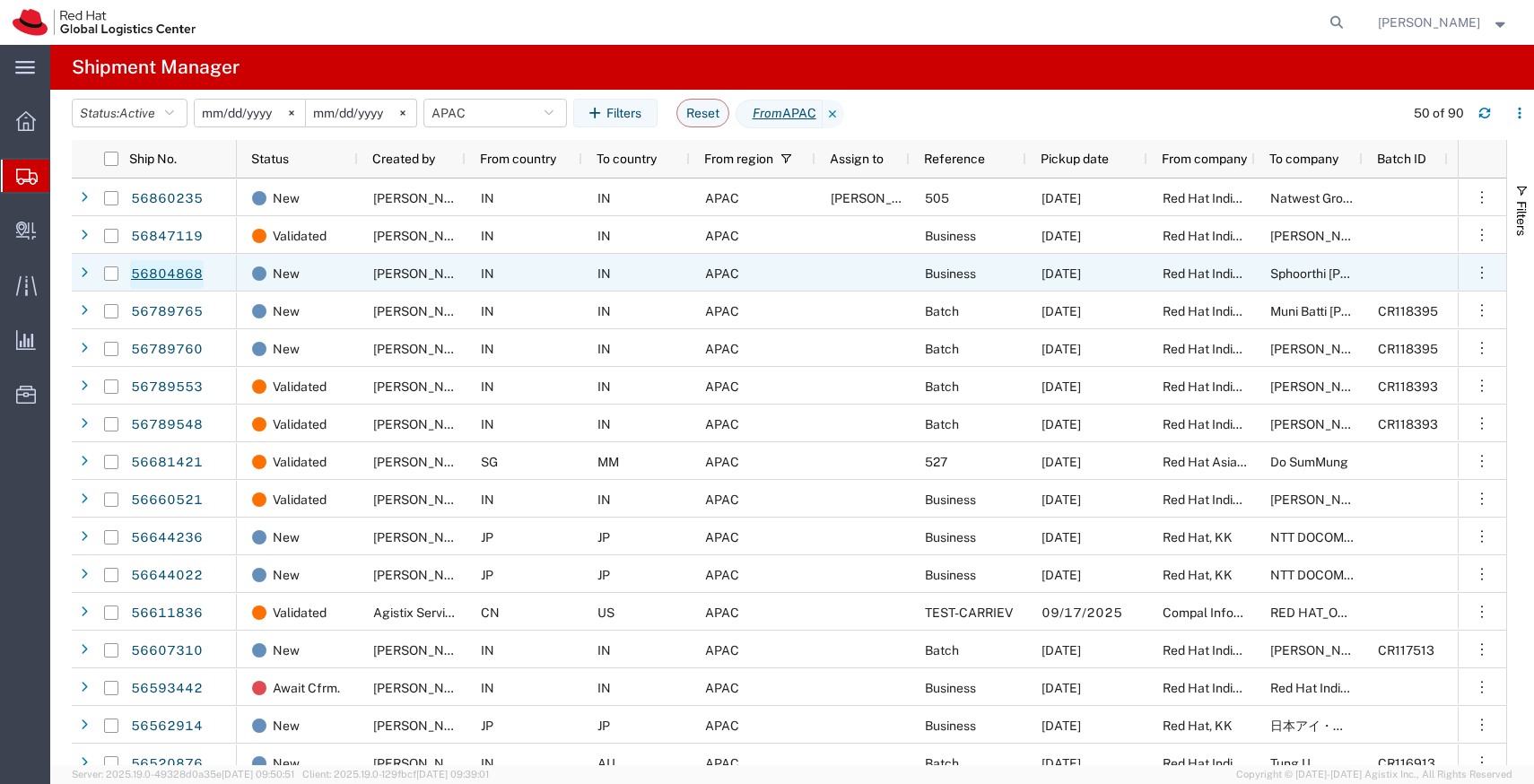
click at [157, 279] on link "56804868" at bounding box center [166, 275] width 73 height 29
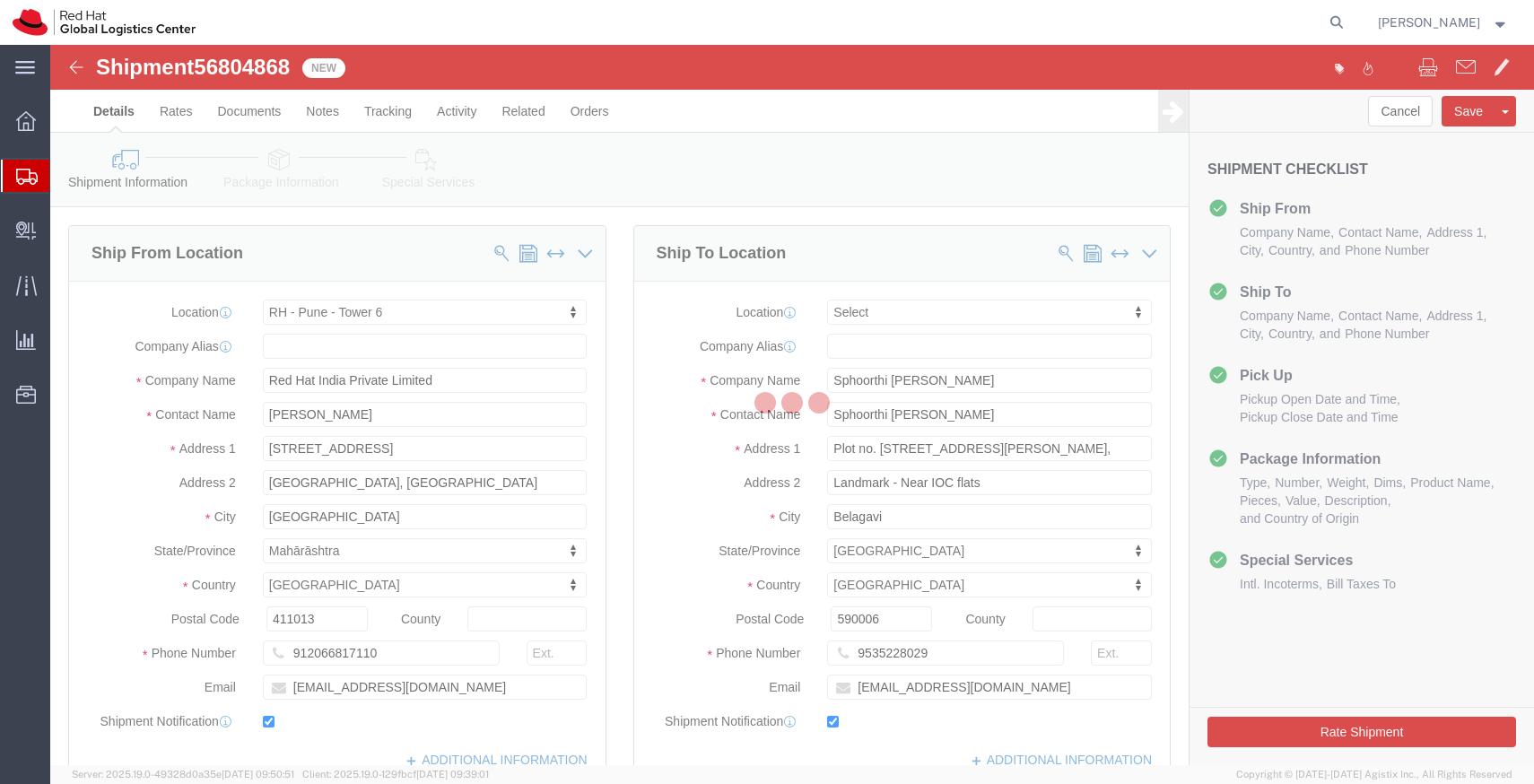
select select "38432"
select select
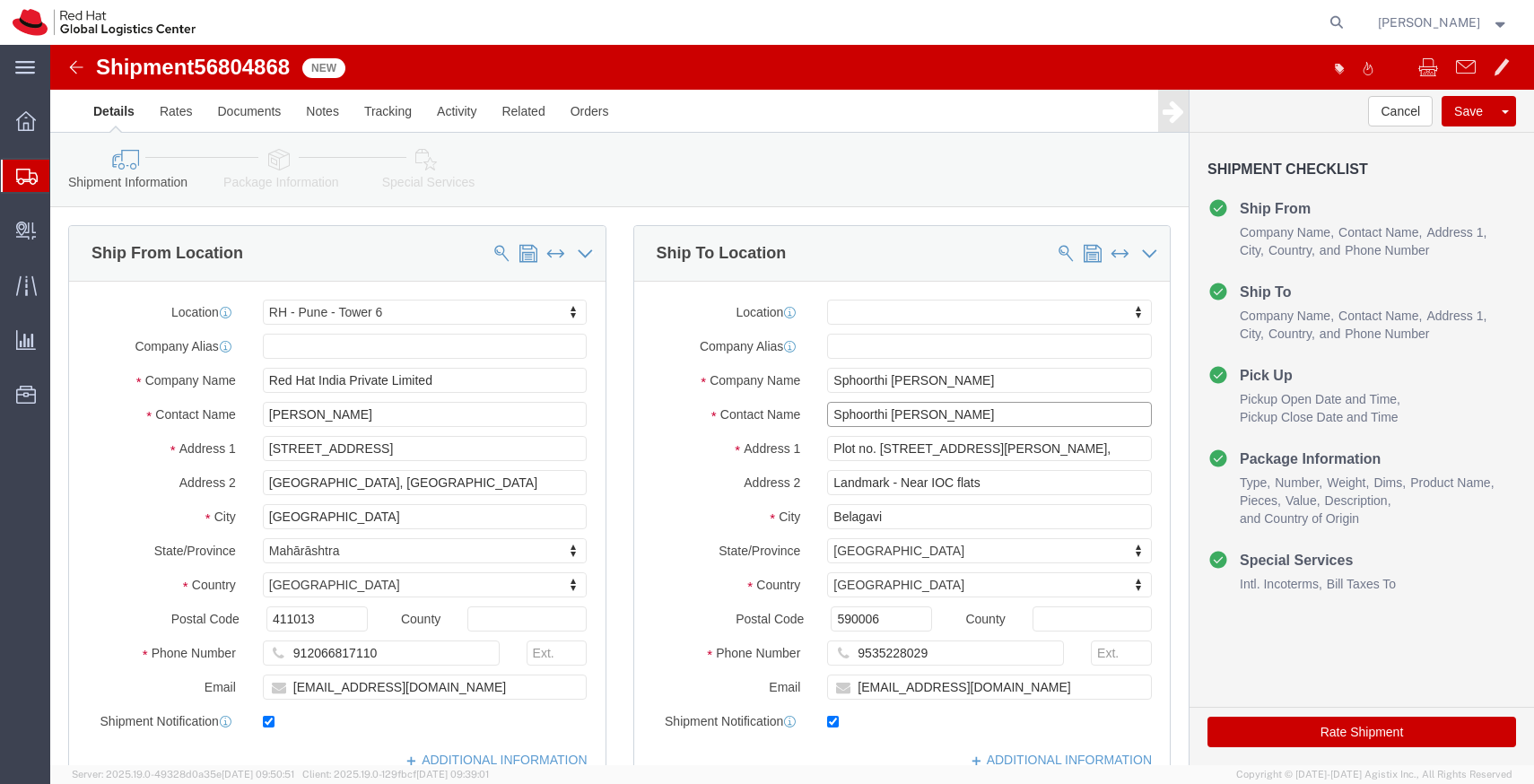
drag, startPoint x: 1007, startPoint y: 413, endPoint x: 753, endPoint y: 368, distance: 258.0
click div "Contact Name Sphoorthi Kanni Hanumanthrya"
